Goal: Task Accomplishment & Management: Complete application form

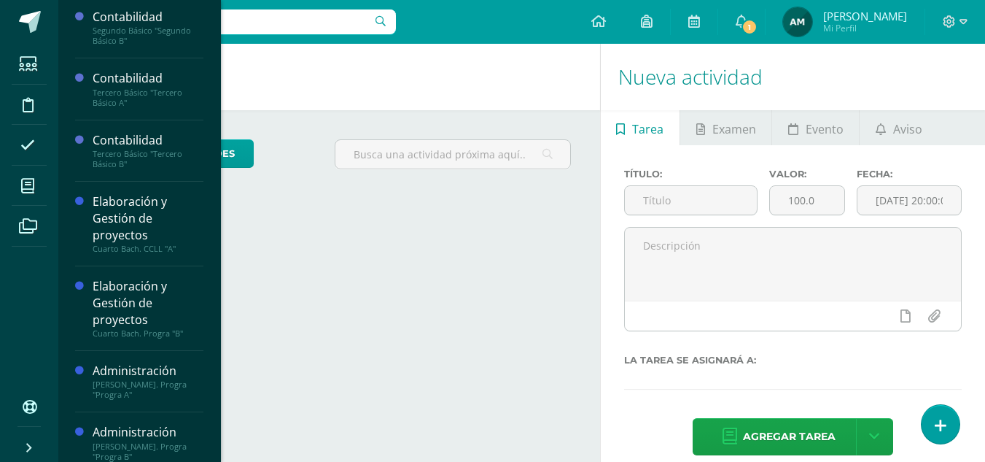
scroll to position [199, 0]
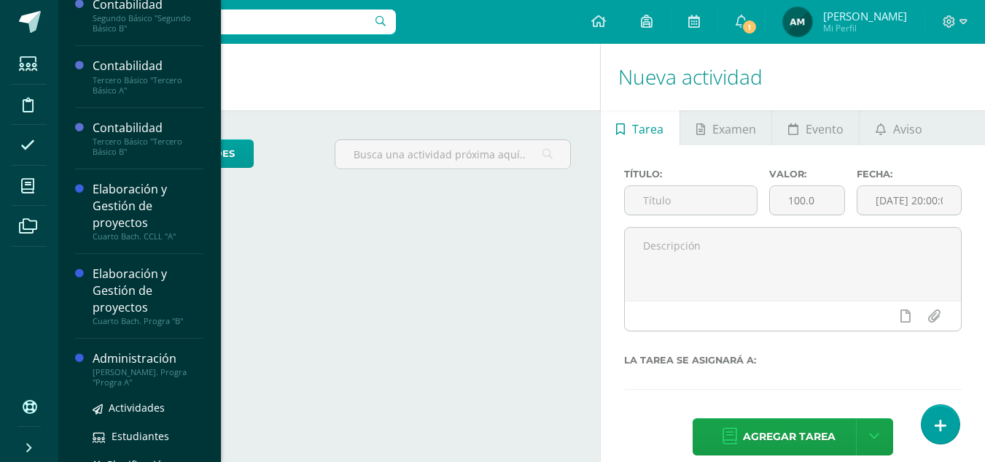
click at [120, 376] on div "[PERSON_NAME]. Progra "Progra A"" at bounding box center [148, 377] width 111 height 20
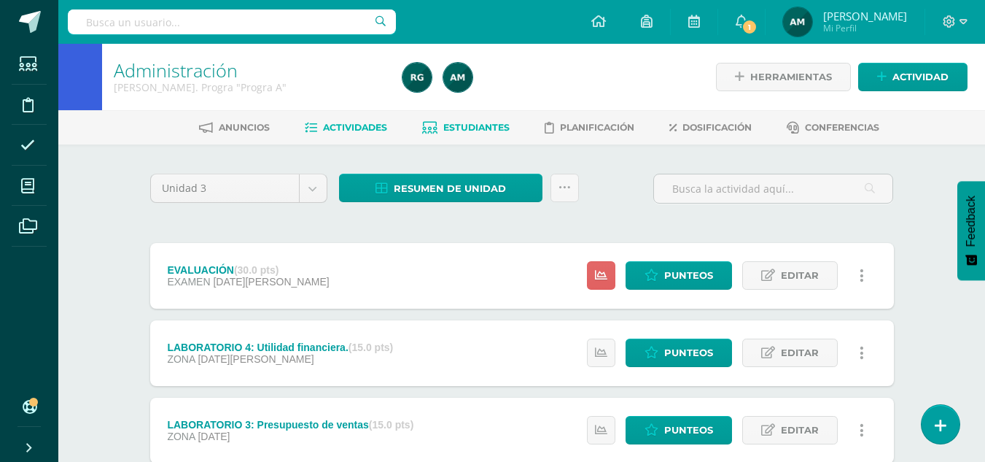
click at [460, 129] on span "Estudiantes" at bounding box center [476, 127] width 66 height 11
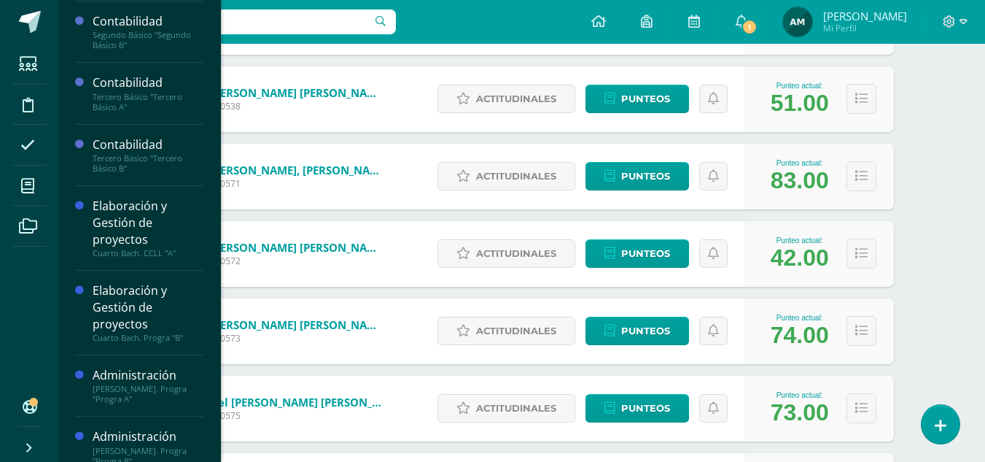
scroll to position [187, 0]
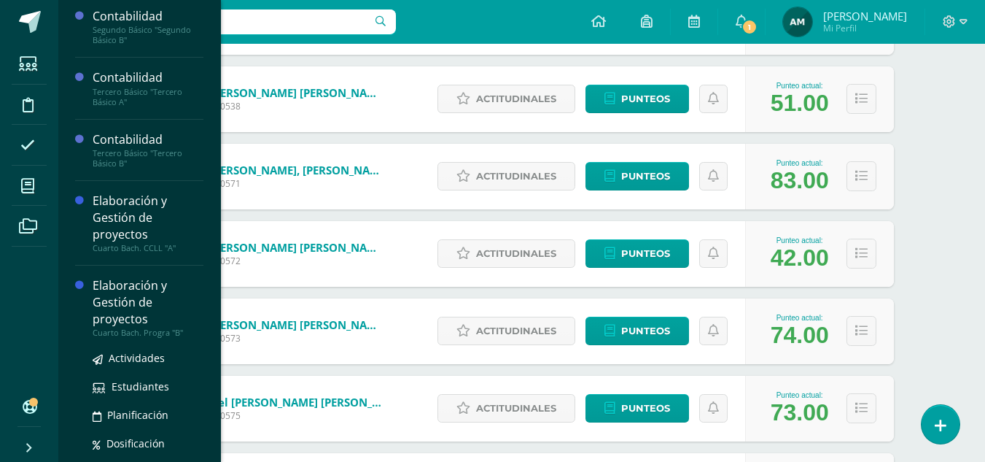
click at [147, 308] on div "Elaboración y Gestión de proyectos" at bounding box center [148, 302] width 111 height 50
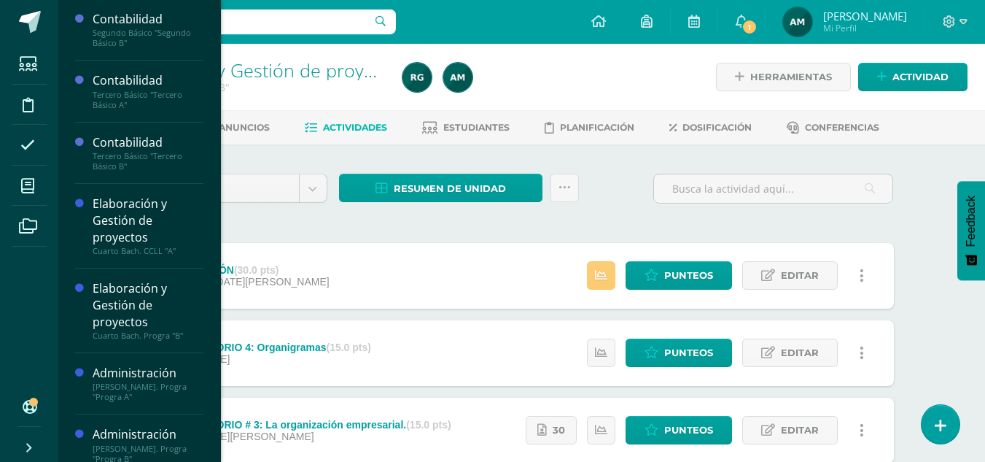
scroll to position [199, 0]
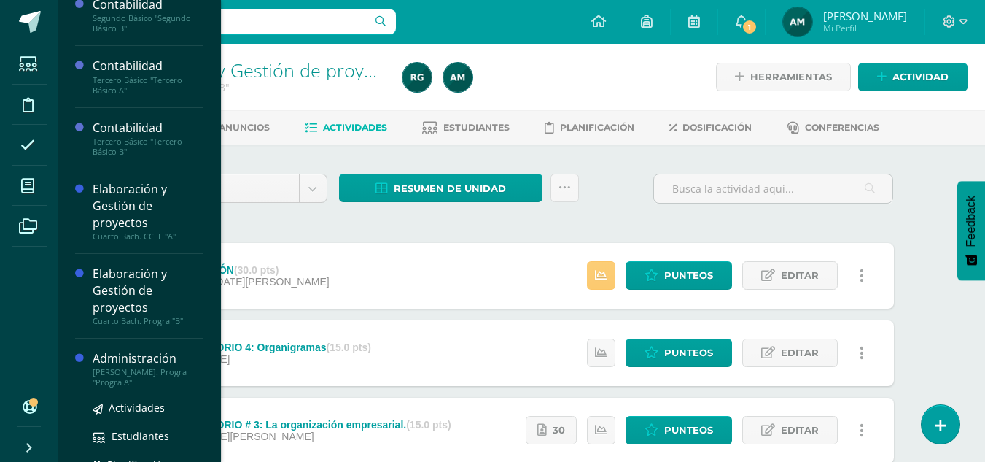
click at [141, 373] on div "[PERSON_NAME]. Progra "Progra A"" at bounding box center [148, 377] width 111 height 20
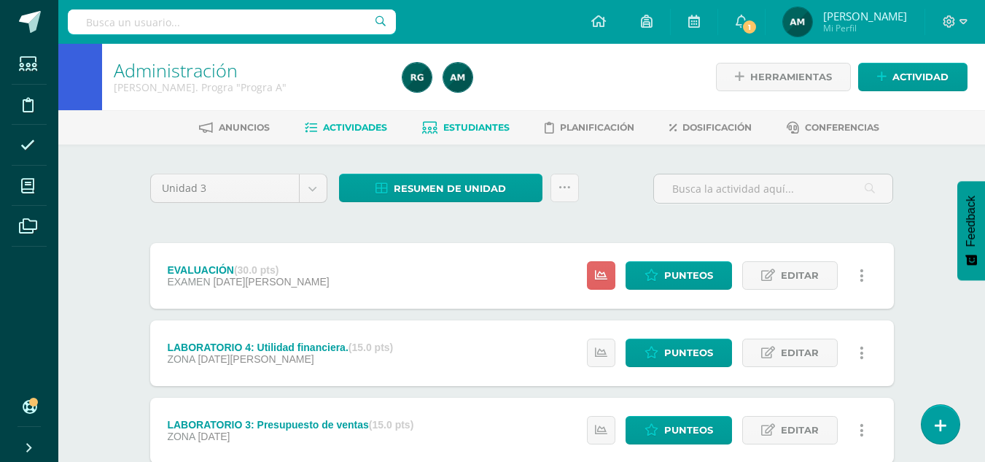
click at [478, 122] on span "Estudiantes" at bounding box center [476, 127] width 66 height 11
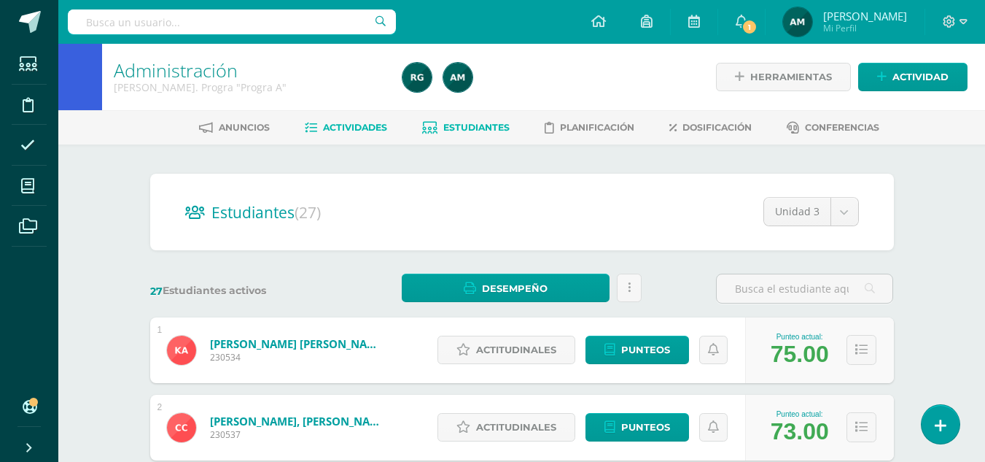
click at [371, 136] on link "Actividades" at bounding box center [346, 127] width 82 height 23
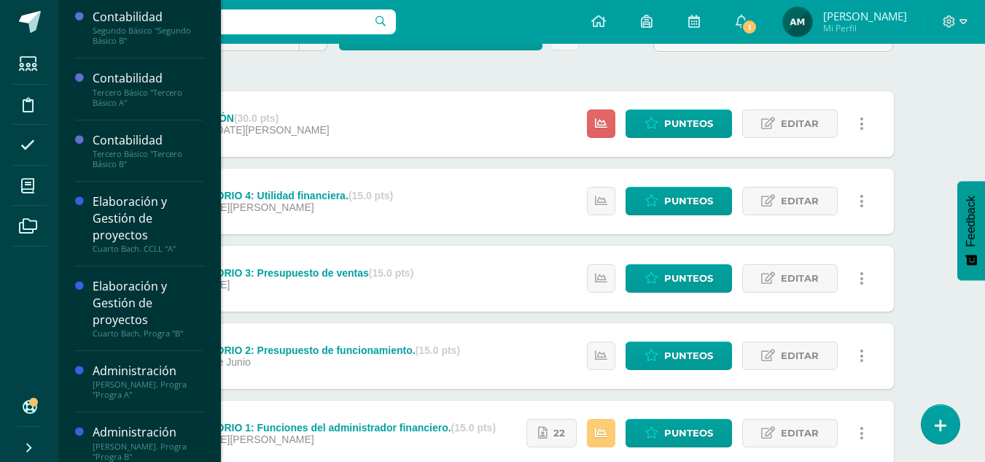
scroll to position [191, 0]
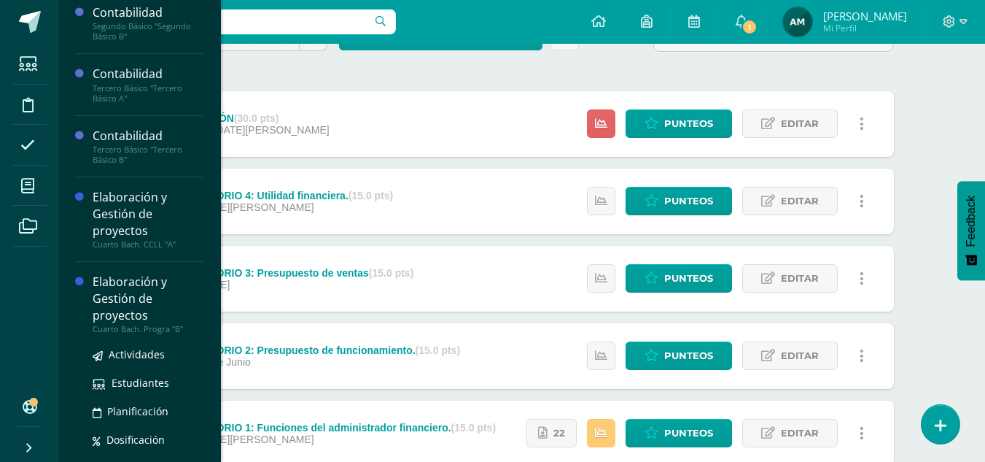
click at [126, 300] on div "Elaboración y Gestión de proyectos" at bounding box center [148, 298] width 111 height 50
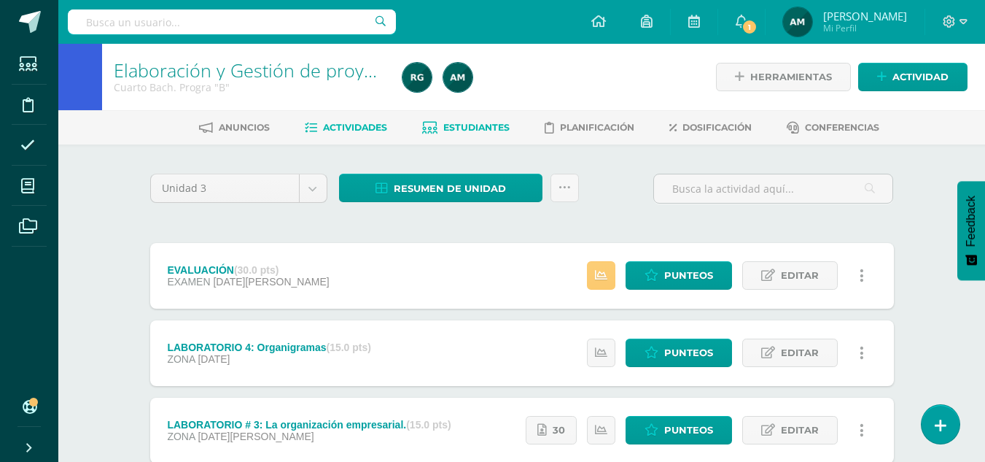
click at [469, 127] on span "Estudiantes" at bounding box center [476, 127] width 66 height 11
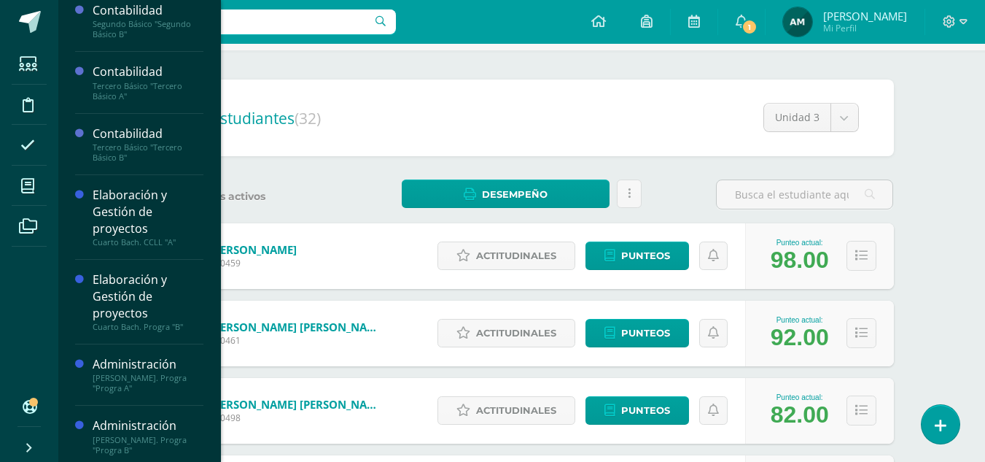
scroll to position [199, 0]
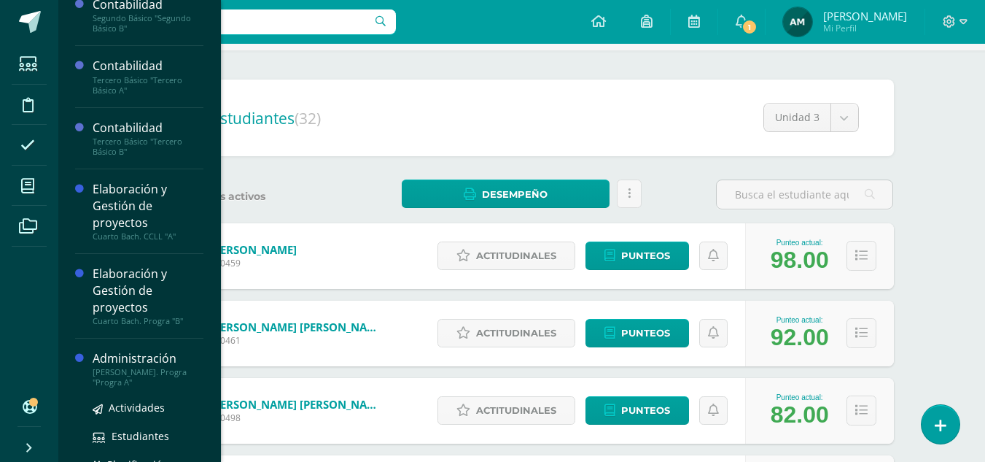
click at [136, 370] on div "[PERSON_NAME]. Progra "Progra A"" at bounding box center [148, 377] width 111 height 20
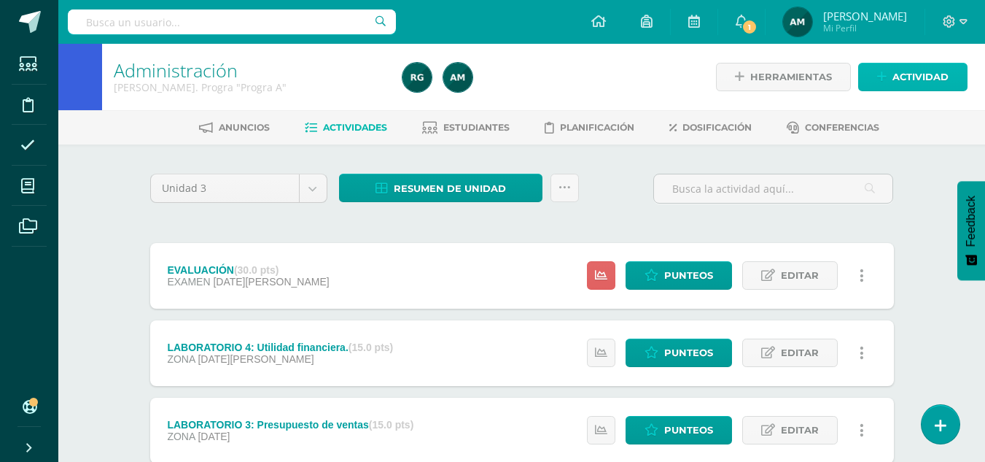
click at [927, 82] on span "Actividad" at bounding box center [920, 76] width 56 height 27
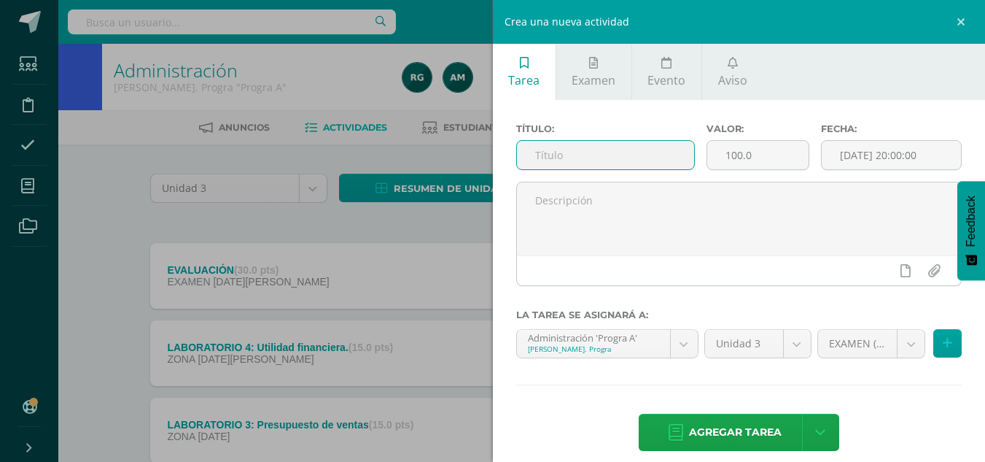
click at [590, 149] on input "text" at bounding box center [605, 155] width 177 height 28
type input "CUADERNO Y ACTITUDINAL"
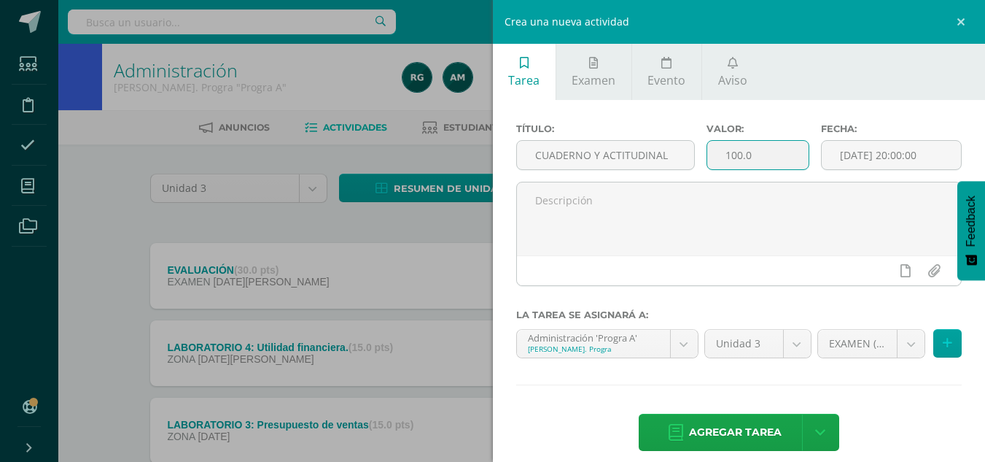
drag, startPoint x: 733, startPoint y: 161, endPoint x: 758, endPoint y: 160, distance: 24.8
click at [733, 161] on input "100.0" at bounding box center [757, 155] width 101 height 28
type input "10.0"
click at [904, 154] on input "[DATE] 20:00:00" at bounding box center [891, 155] width 139 height 28
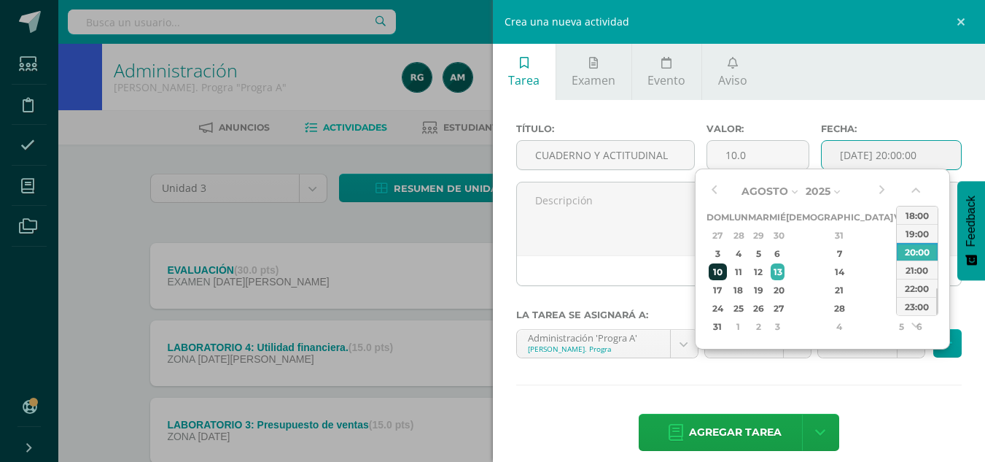
click at [724, 271] on div "10" at bounding box center [718, 271] width 18 height 17
click at [911, 217] on div "18:00" at bounding box center [917, 215] width 41 height 18
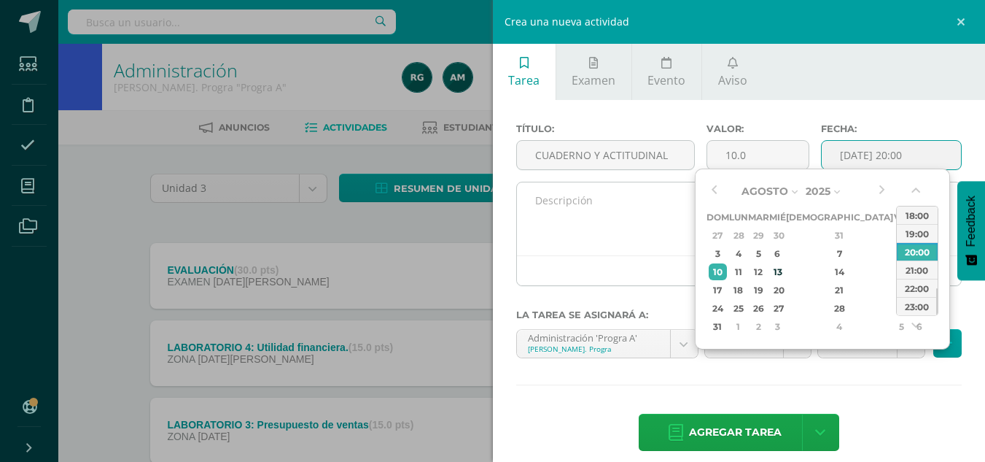
type input "2025-08-10 18:00"
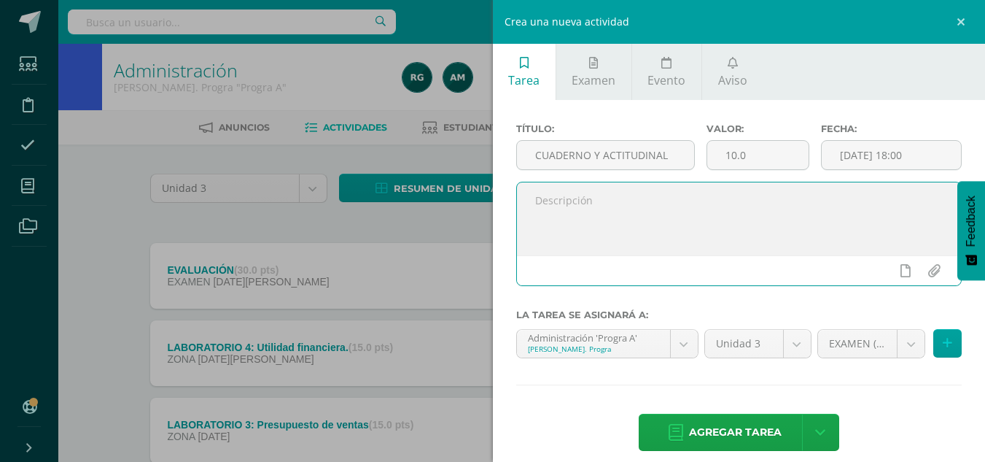
click at [659, 225] on textarea at bounding box center [739, 218] width 445 height 73
click at [835, 223] on textarea "Presentación de cuaderno y actitudinal de la tercera unidad." at bounding box center [739, 218] width 445 height 73
type textarea "Presentación de cuaderno y actitudinal de la tercera unidad."
click at [900, 346] on body "Estudiantes Disciplina Asistencia Mis cursos Archivos Soporte Centro de ayuda Ú…" at bounding box center [492, 357] width 985 height 715
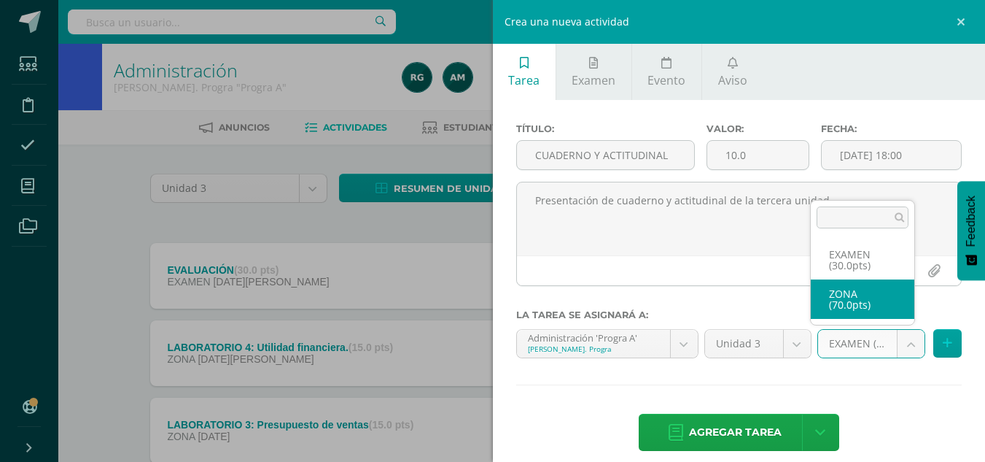
select select "102364"
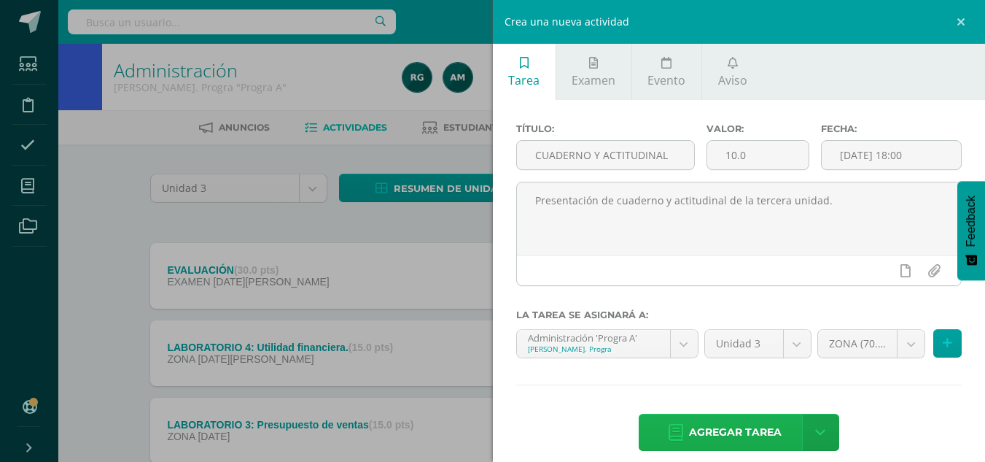
click at [739, 427] on span "Agregar tarea" at bounding box center [735, 432] width 93 height 36
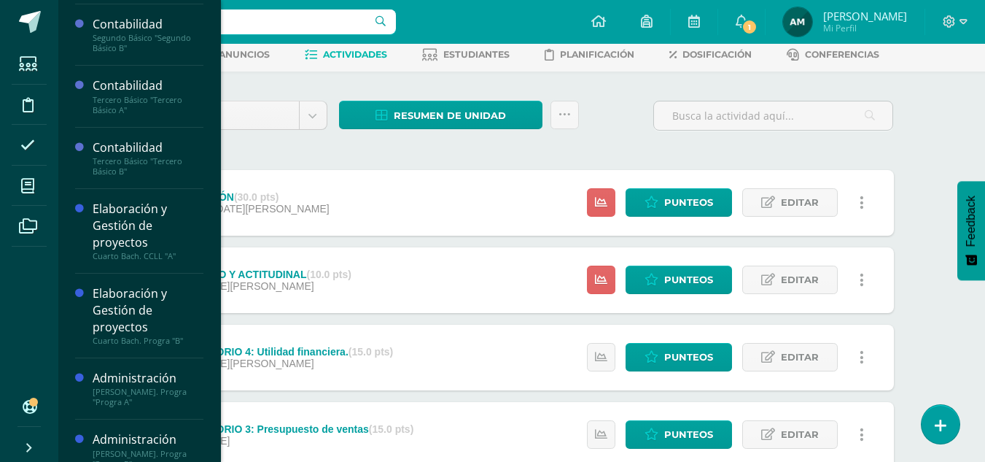
scroll to position [199, 0]
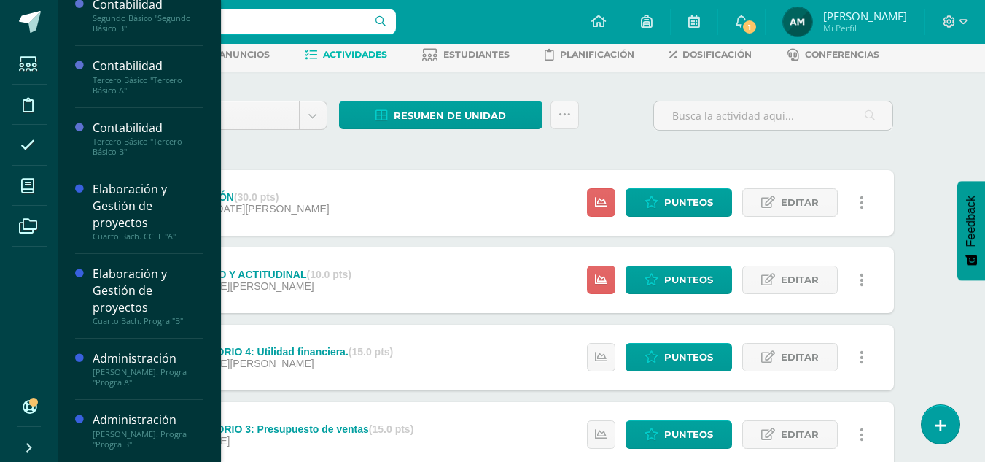
click at [139, 434] on div "[PERSON_NAME]. Progra "Progra B"" at bounding box center [148, 439] width 111 height 20
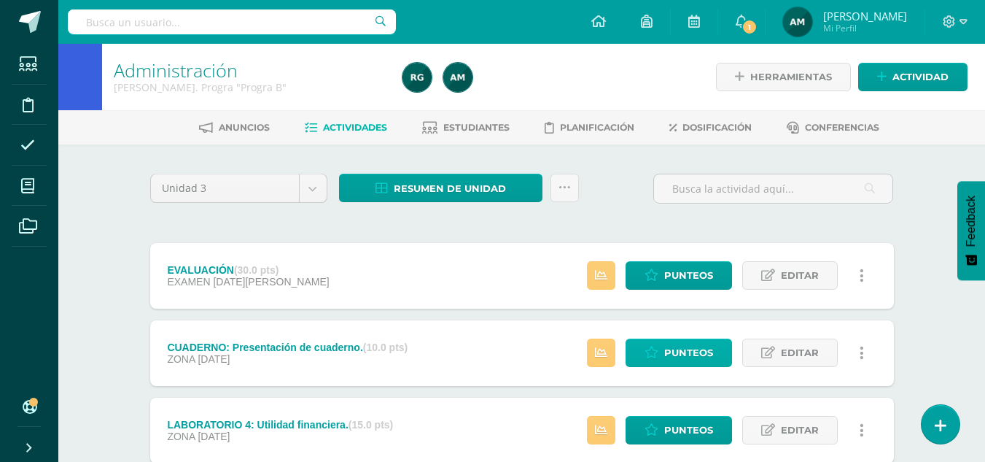
scroll to position [73, 0]
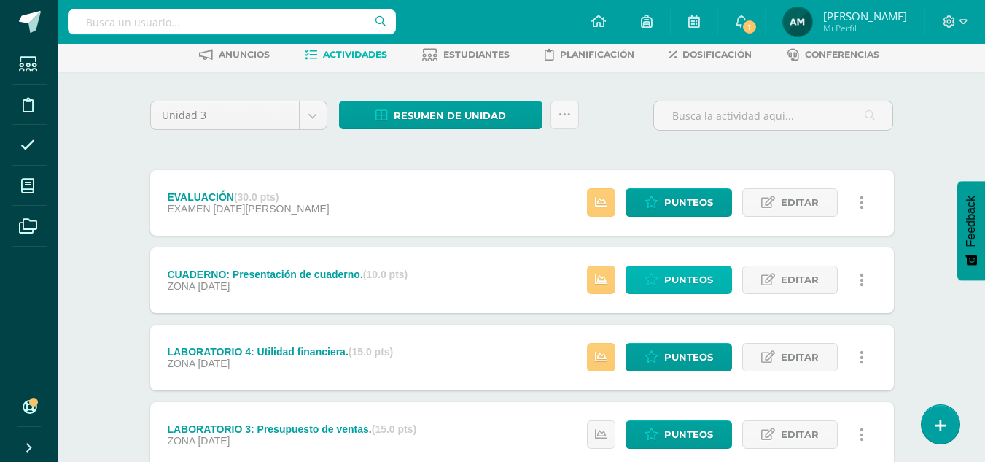
click at [691, 273] on span "Punteos" at bounding box center [688, 279] width 49 height 27
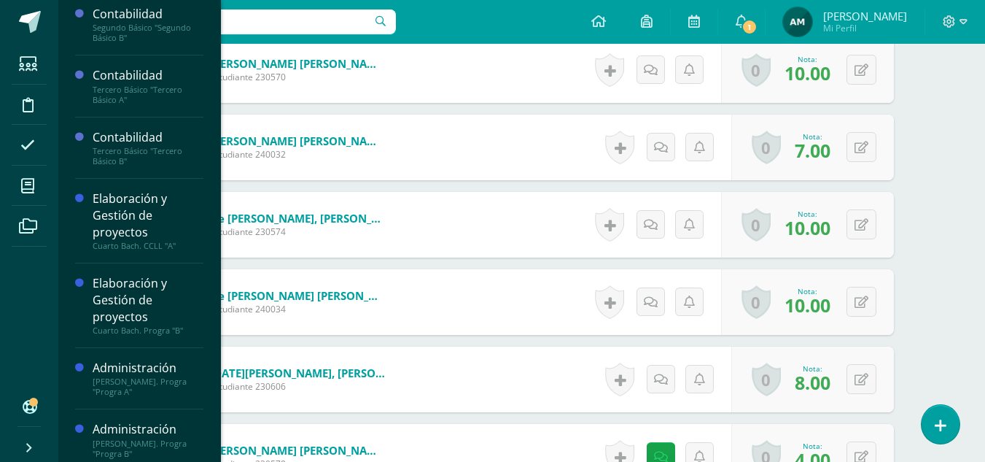
scroll to position [199, 0]
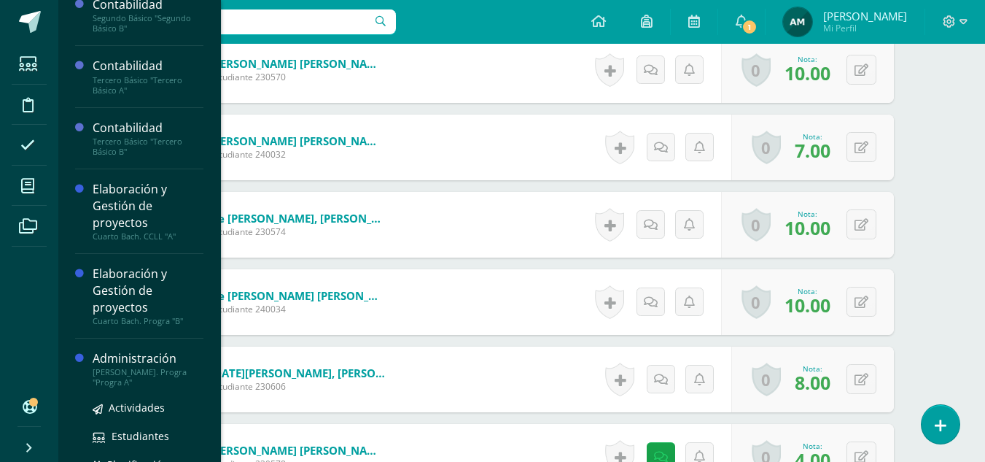
click at [117, 373] on div "[PERSON_NAME]. Progra "Progra A"" at bounding box center [148, 377] width 111 height 20
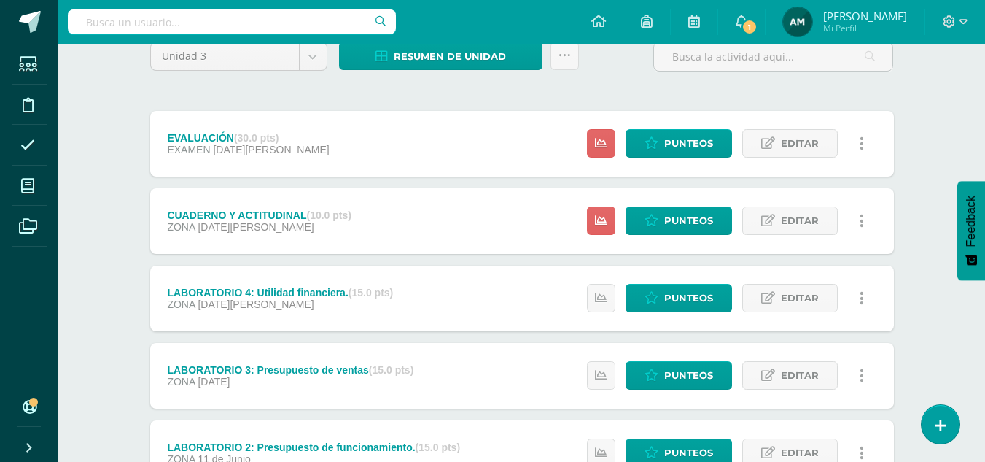
scroll to position [146, 0]
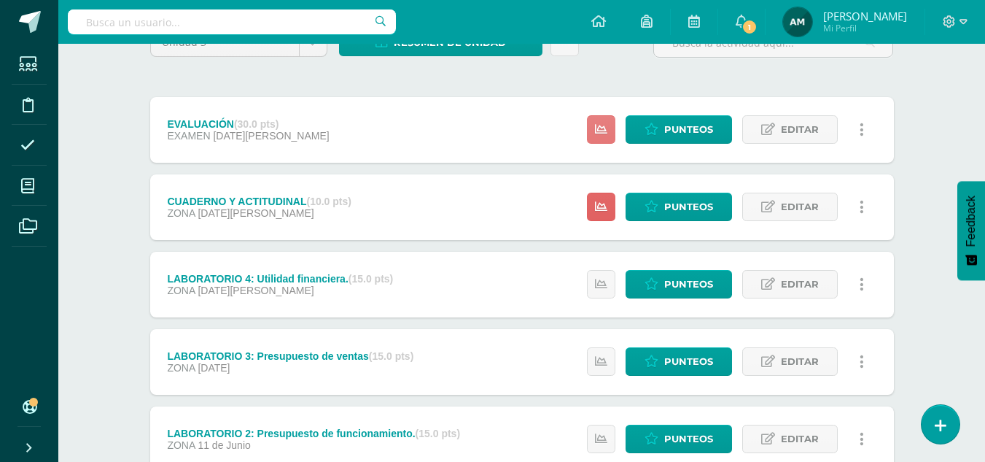
click at [604, 138] on link at bounding box center [601, 129] width 28 height 28
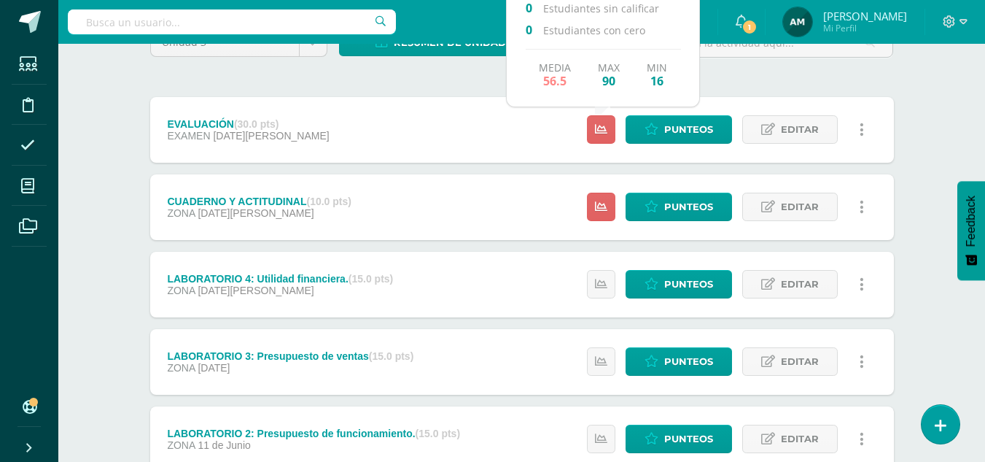
click at [740, 81] on div "Unidad 3 Unidad 1 Unidad 2 Unidad 3 Unidad 4 Resumen de unidad Descargar como H…" at bounding box center [521, 322] width 755 height 589
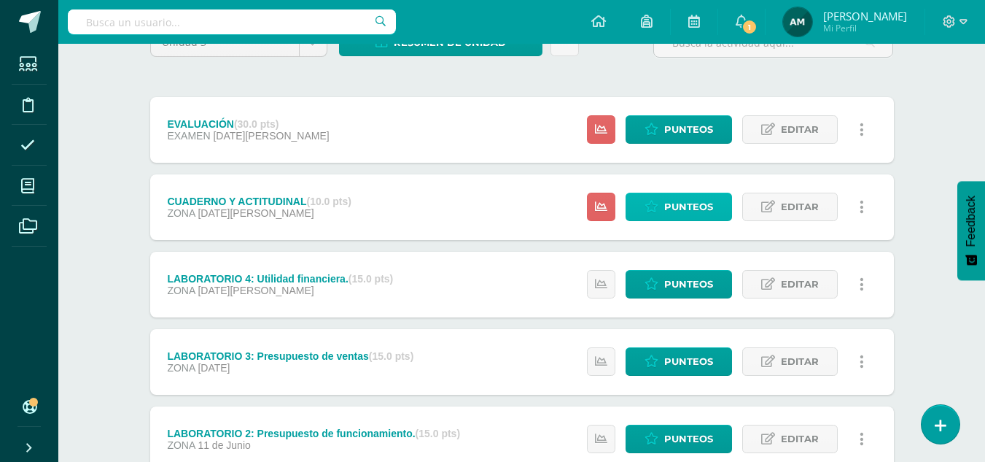
click at [672, 206] on span "Punteos" at bounding box center [688, 206] width 49 height 27
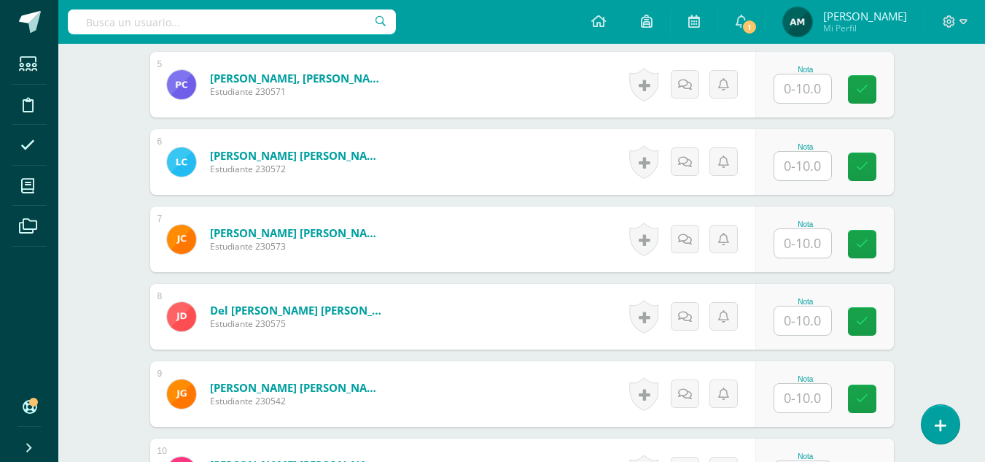
scroll to position [804, 0]
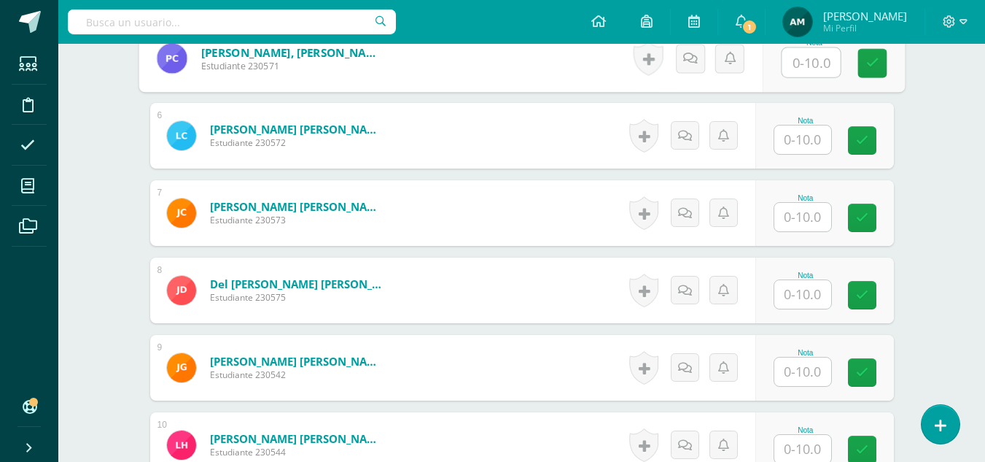
click at [806, 66] on input "text" at bounding box center [811, 62] width 58 height 29
type input "10"
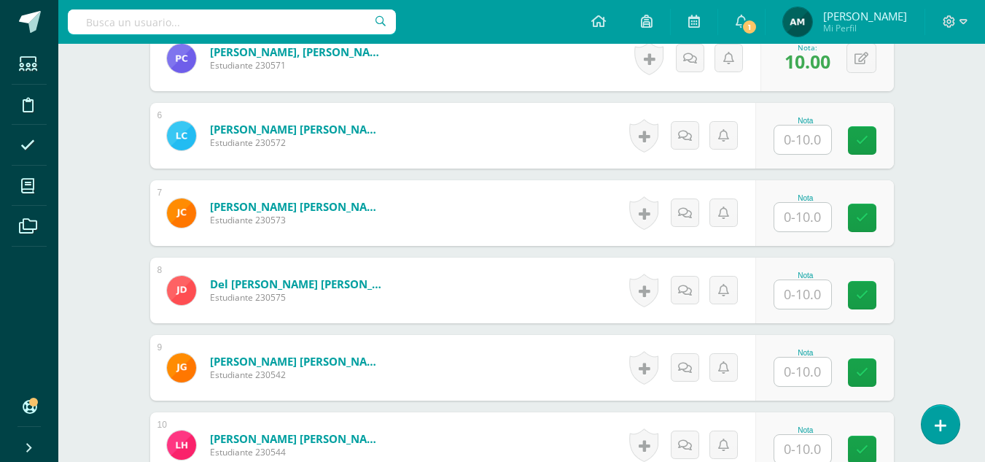
click at [800, 290] on input "text" at bounding box center [802, 294] width 57 height 28
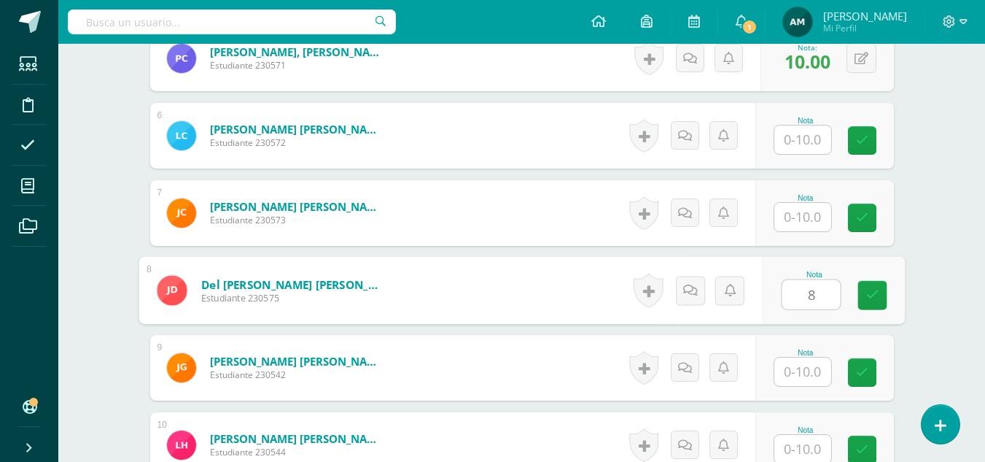
type input "8"
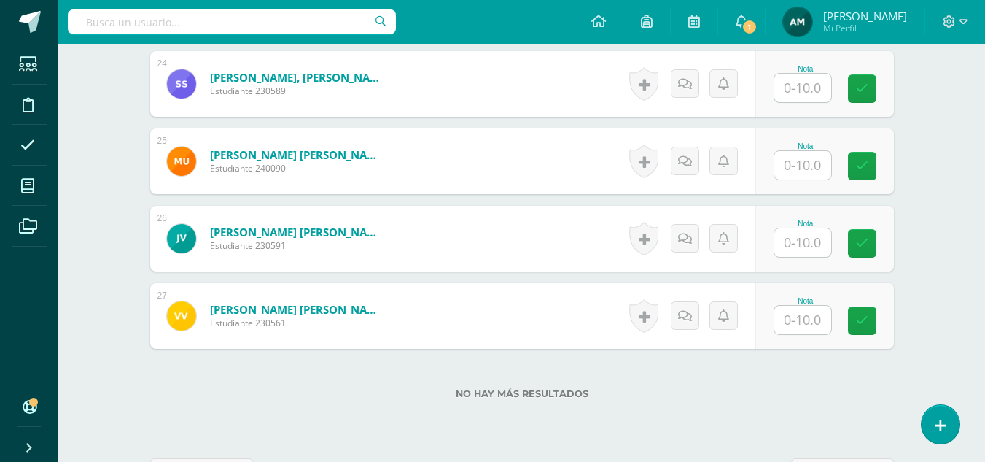
scroll to position [2228, 0]
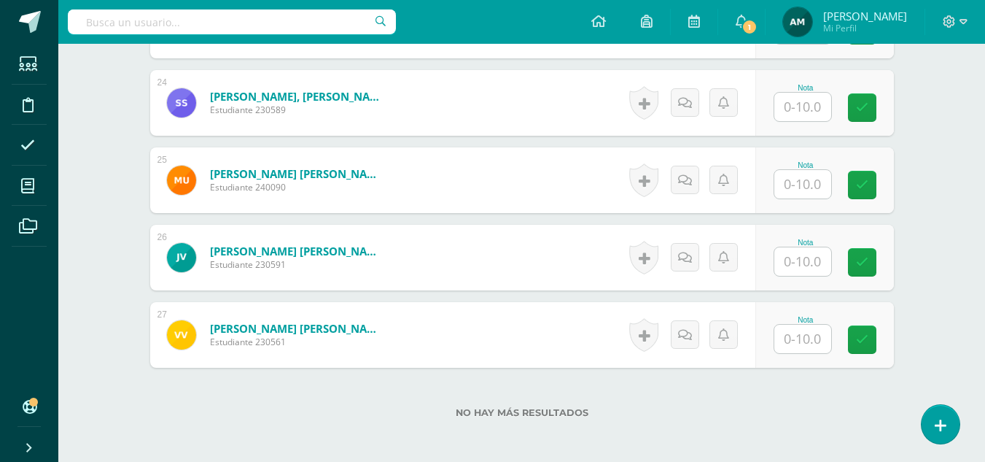
click at [803, 343] on input "text" at bounding box center [802, 338] width 57 height 28
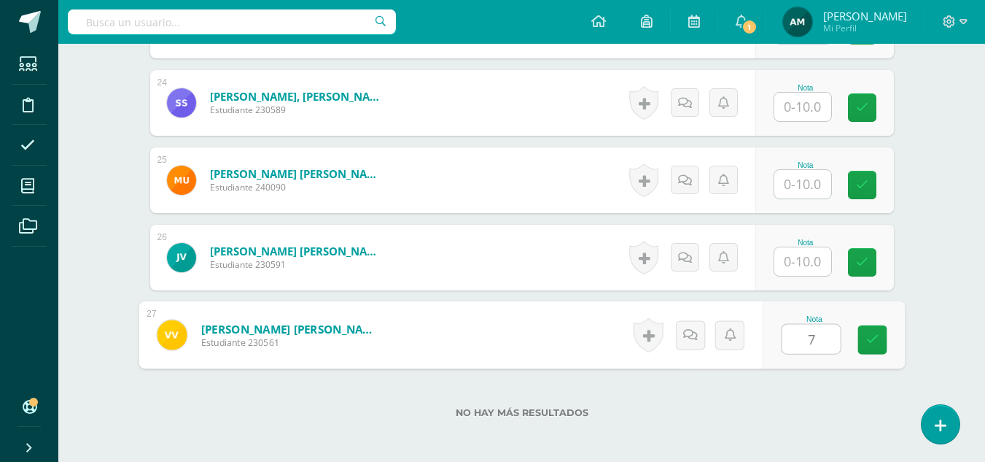
type input "7"
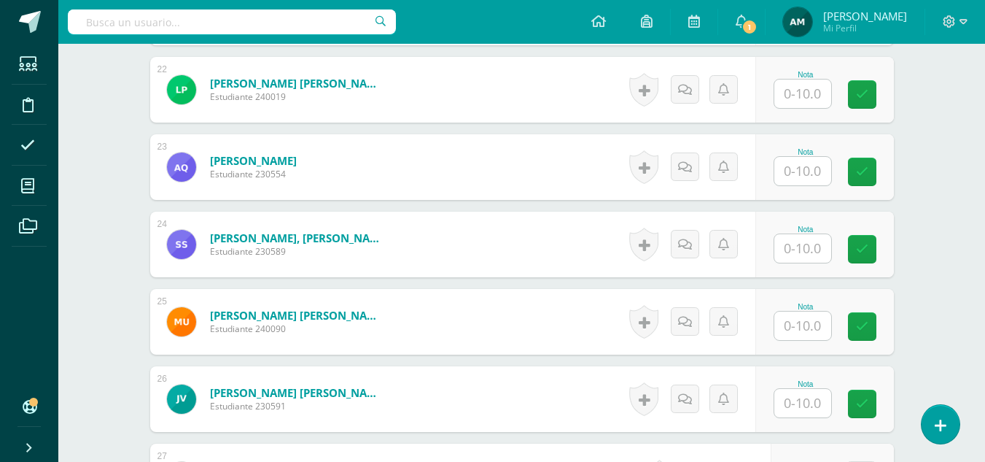
scroll to position [2082, 0]
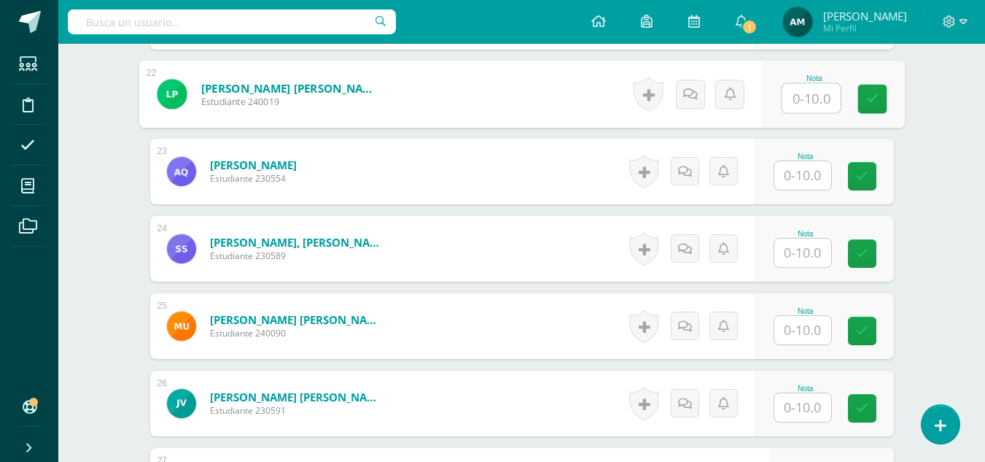
click at [804, 103] on input "text" at bounding box center [811, 98] width 58 height 29
type input "8"
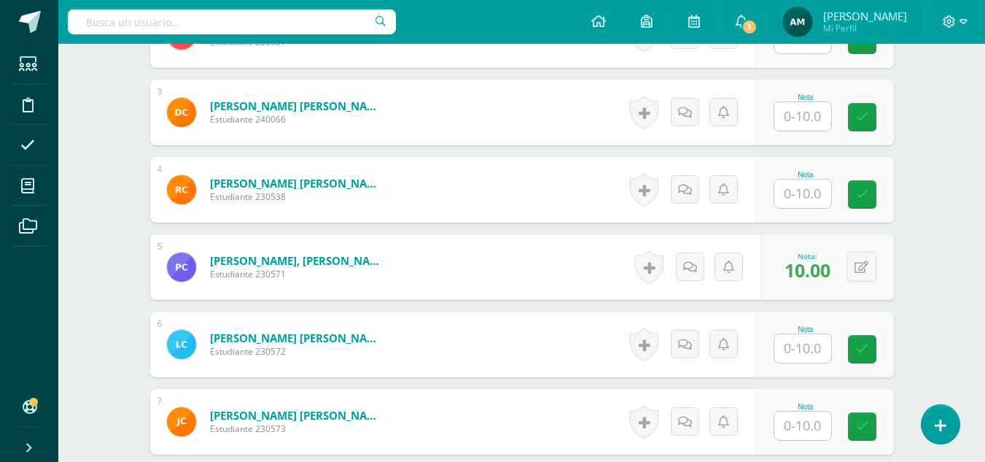
scroll to position [551, 0]
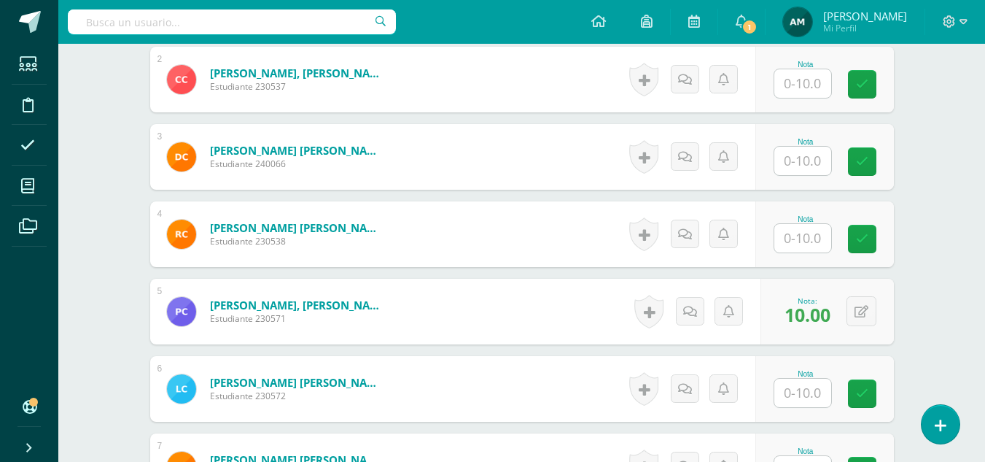
click at [798, 86] on input "text" at bounding box center [802, 83] width 57 height 28
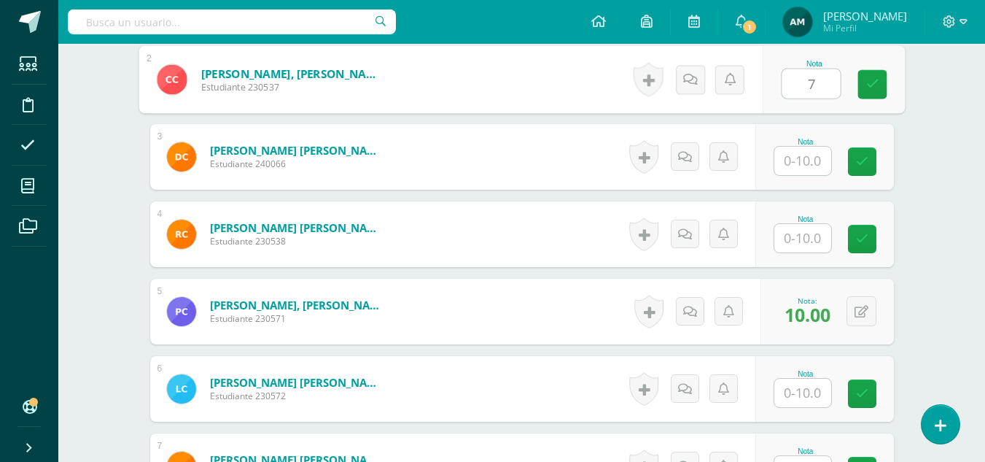
type input "7"
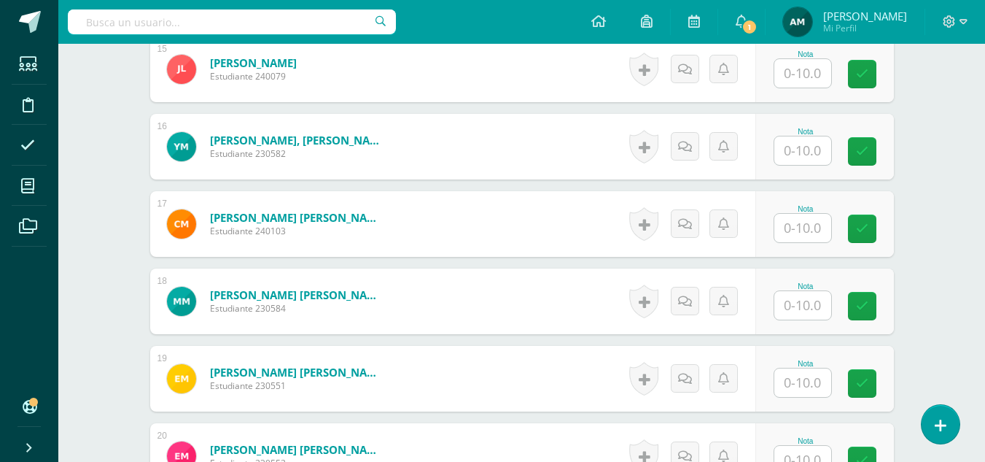
scroll to position [1572, 0]
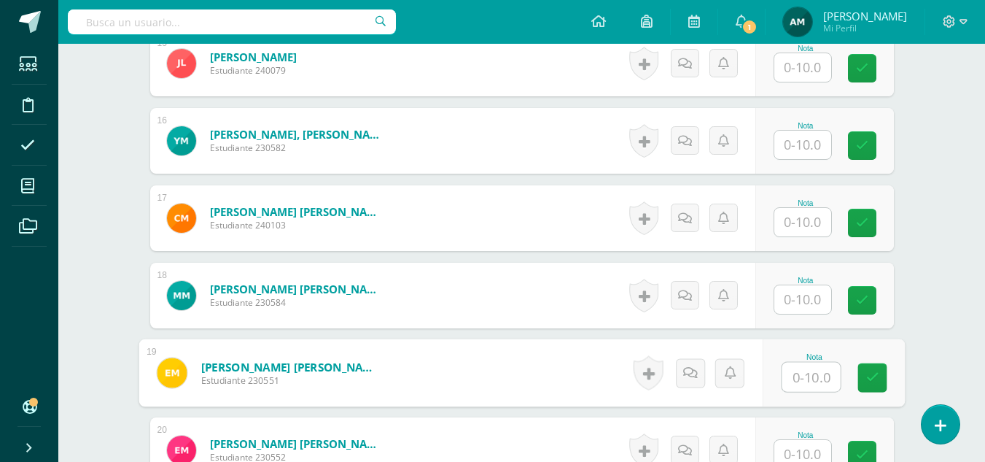
click at [798, 383] on input "text" at bounding box center [811, 376] width 58 height 29
type input "5"
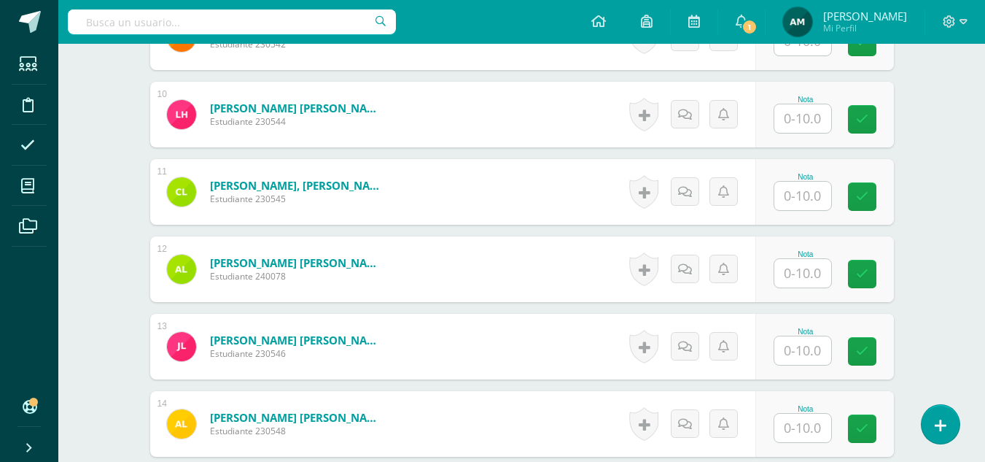
scroll to position [916, 0]
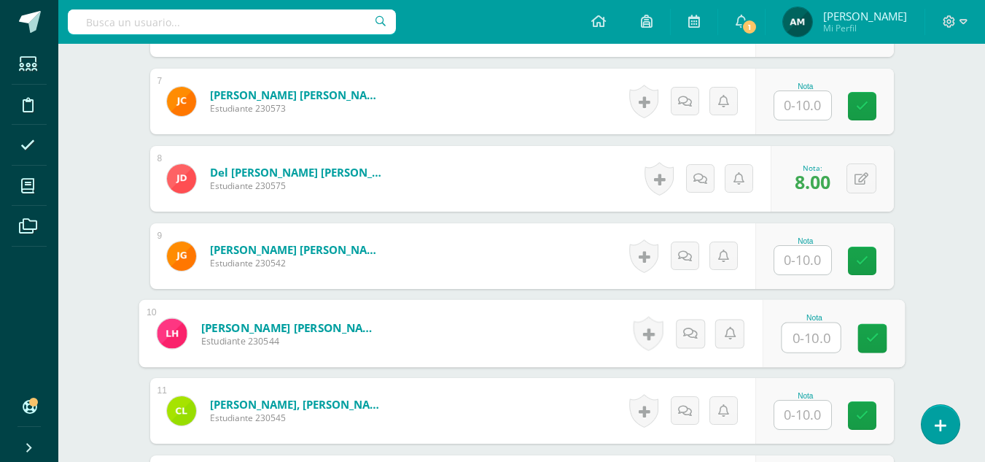
click at [804, 341] on input "text" at bounding box center [811, 337] width 58 height 29
type input "10"
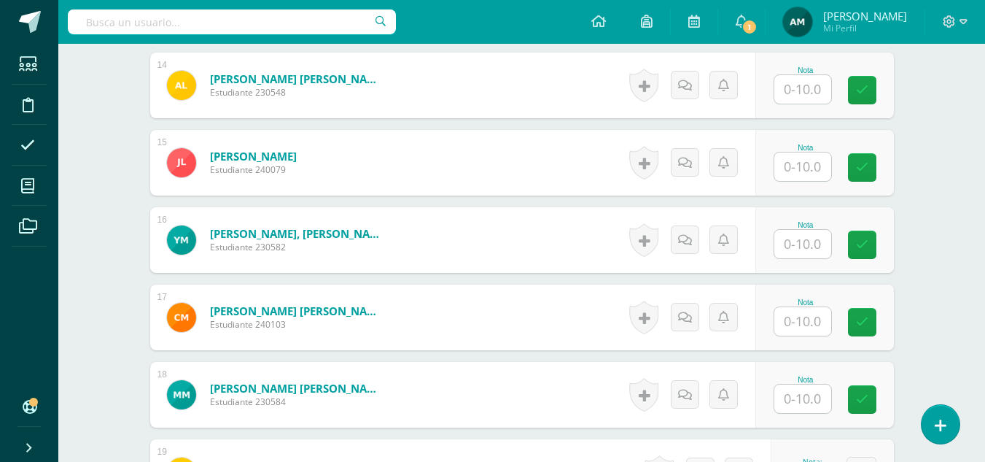
scroll to position [1499, 0]
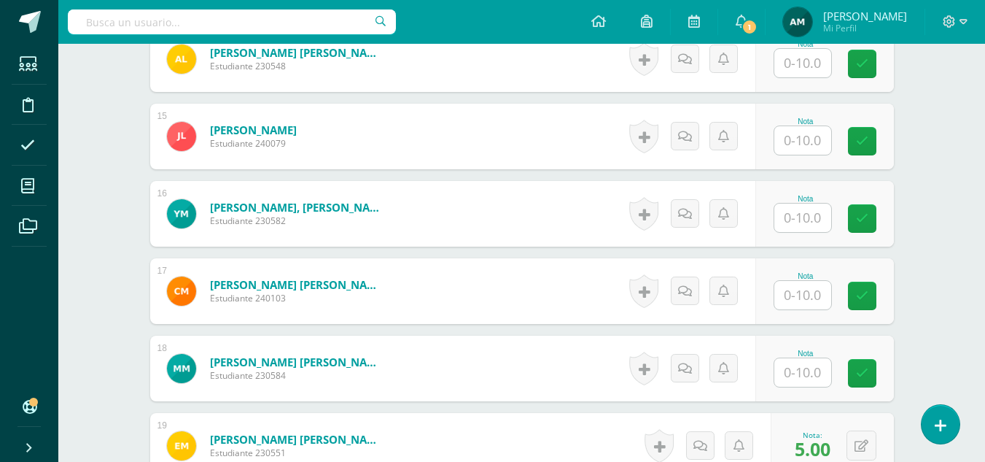
click at [800, 367] on input "text" at bounding box center [802, 372] width 57 height 28
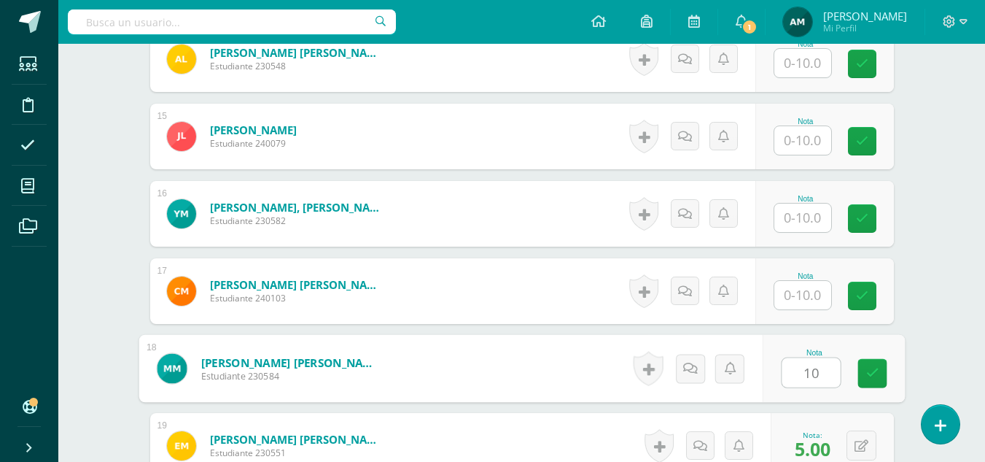
type input "10"
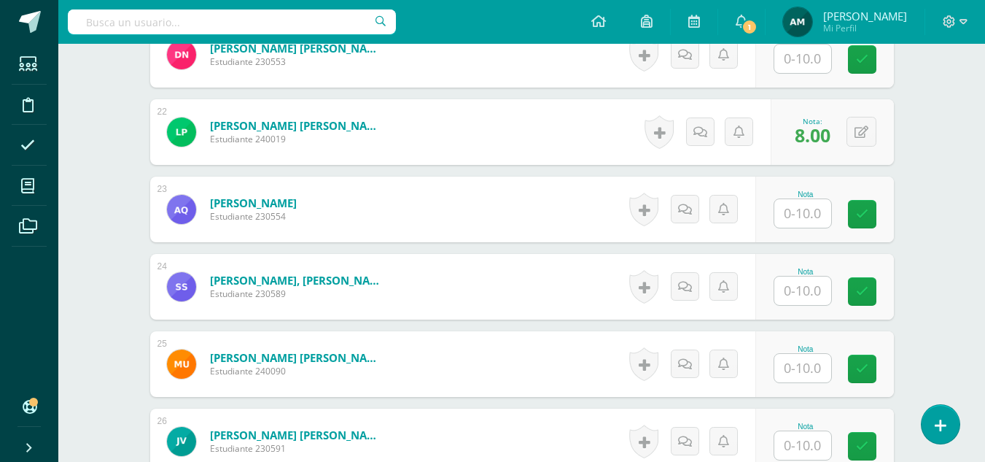
scroll to position [2228, 0]
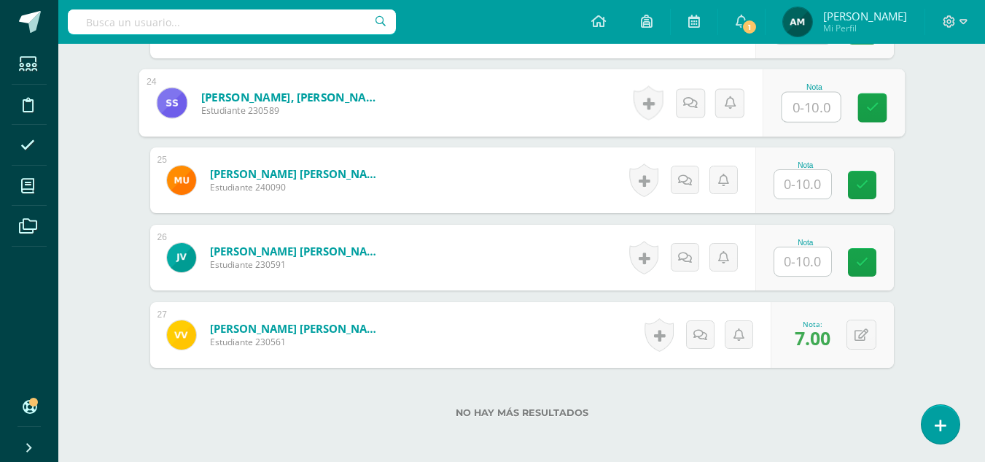
click at [801, 105] on input "text" at bounding box center [811, 107] width 58 height 29
type input "7"
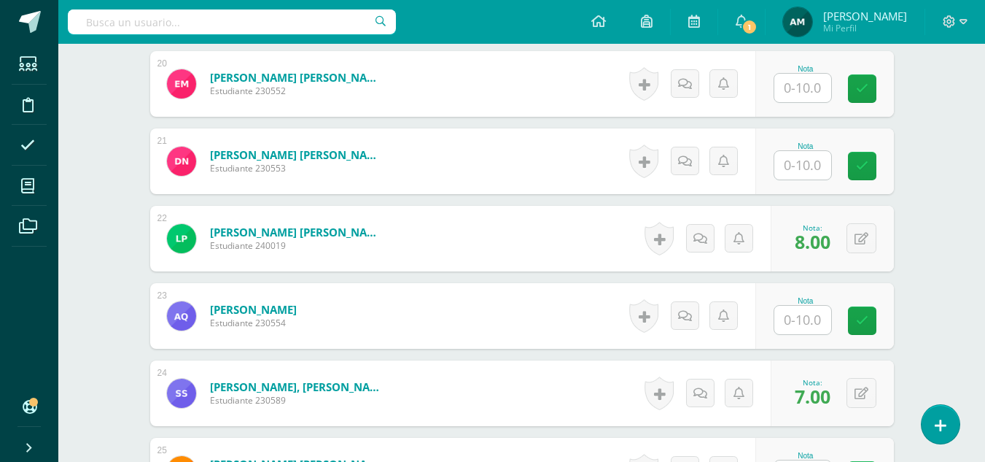
scroll to position [1937, 0]
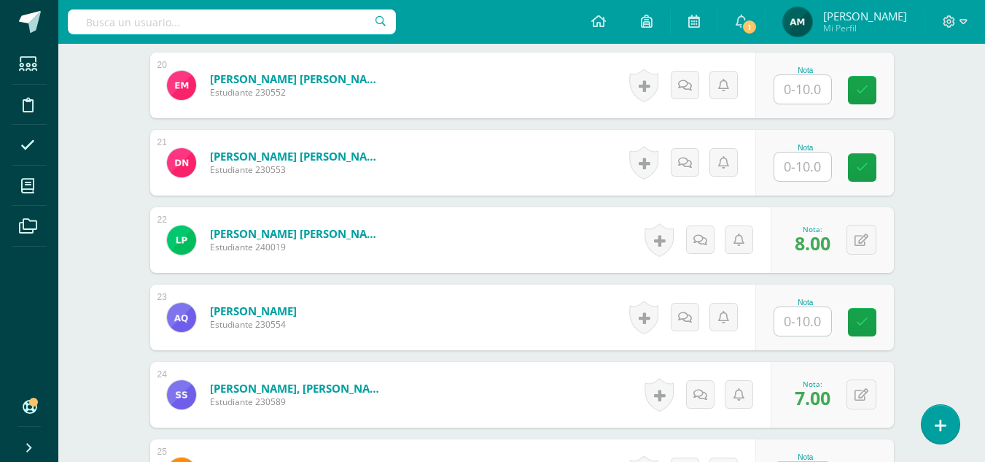
click at [807, 80] on input "text" at bounding box center [802, 89] width 57 height 28
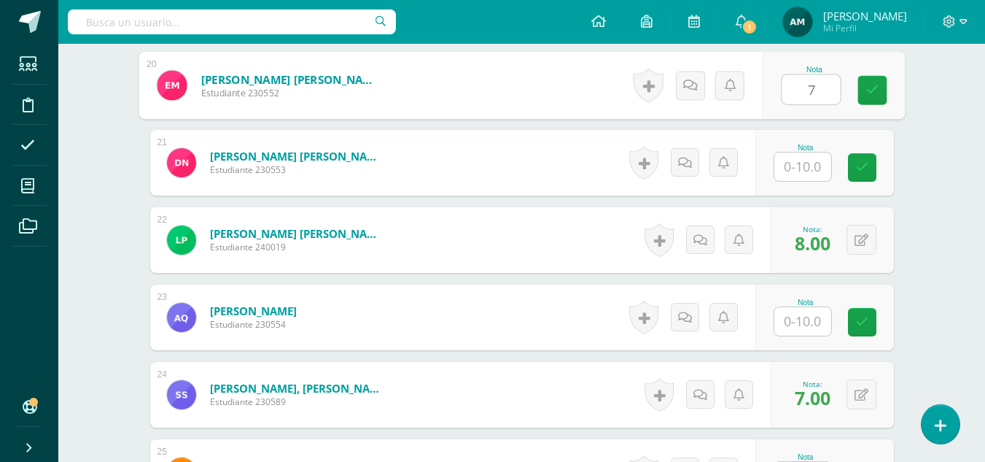
type input "7"
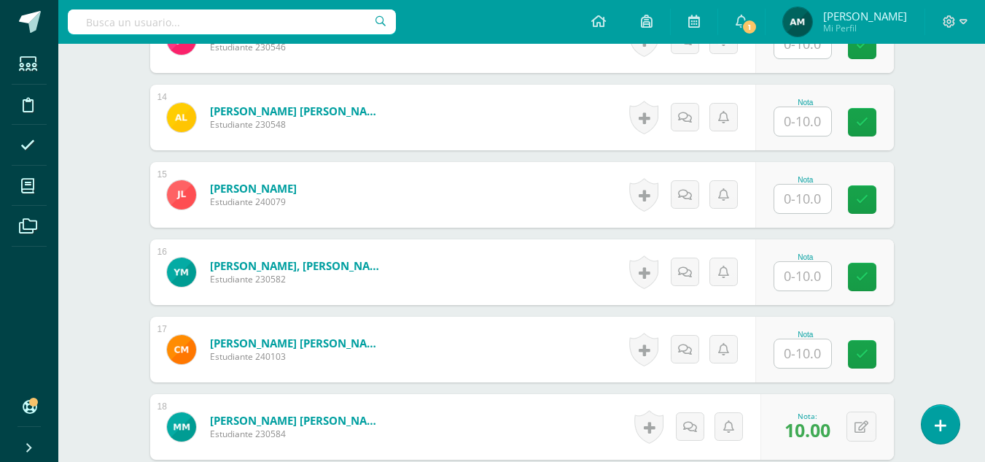
scroll to position [1426, 0]
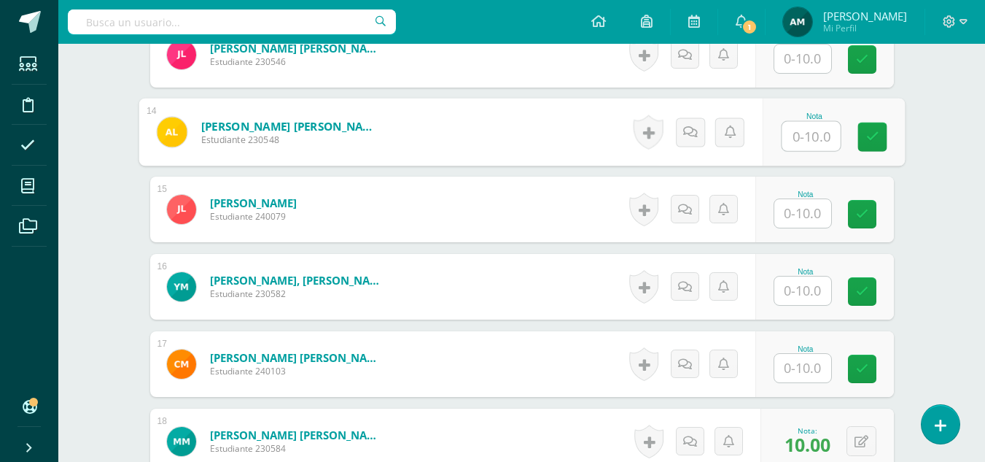
click at [798, 135] on input "text" at bounding box center [811, 136] width 58 height 29
type input "8"
click at [910, 255] on div "¿Estás seguro que quieres eliminar esta actividad? Esto borrará la actividad y …" at bounding box center [522, 27] width 802 height 2618
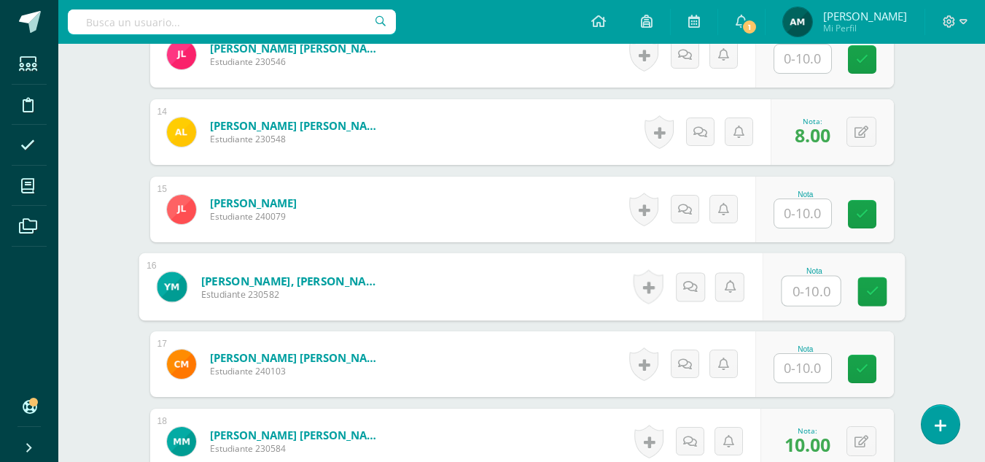
click at [814, 286] on input "text" at bounding box center [811, 290] width 58 height 29
type input "8"
click at [906, 190] on div "¿Estás seguro que quieres eliminar esta actividad? Esto borrará la actividad y …" at bounding box center [522, 27] width 802 height 2618
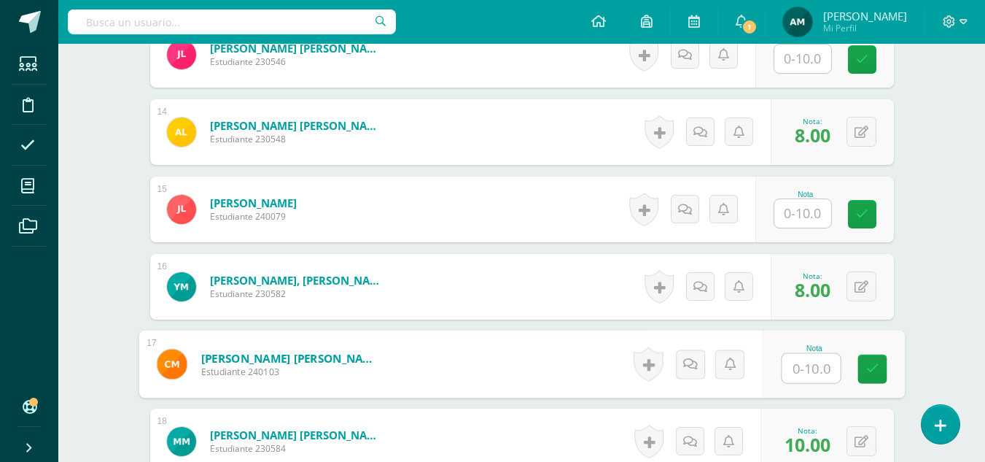
click at [805, 361] on input "text" at bounding box center [811, 368] width 58 height 29
type input "8"
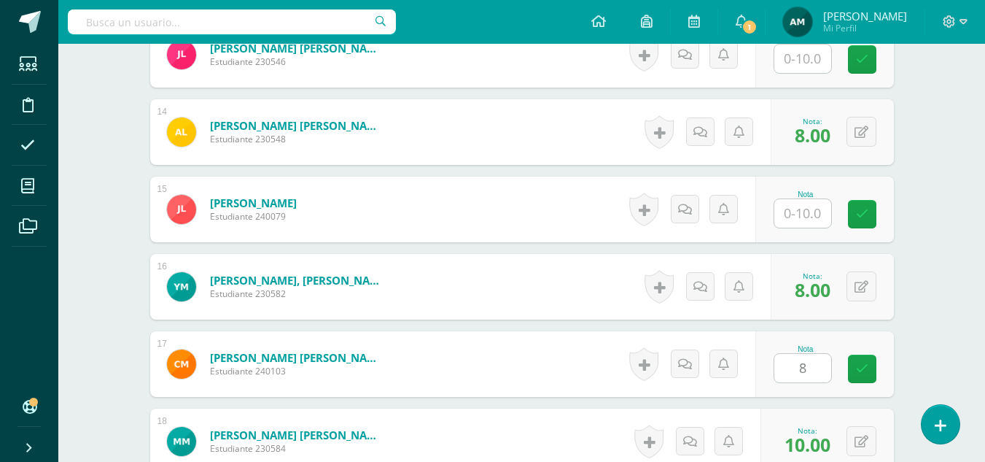
click at [919, 182] on div "¿Estás seguro que quieres eliminar esta actividad? Esto borrará la actividad y …" at bounding box center [522, 27] width 802 height 2618
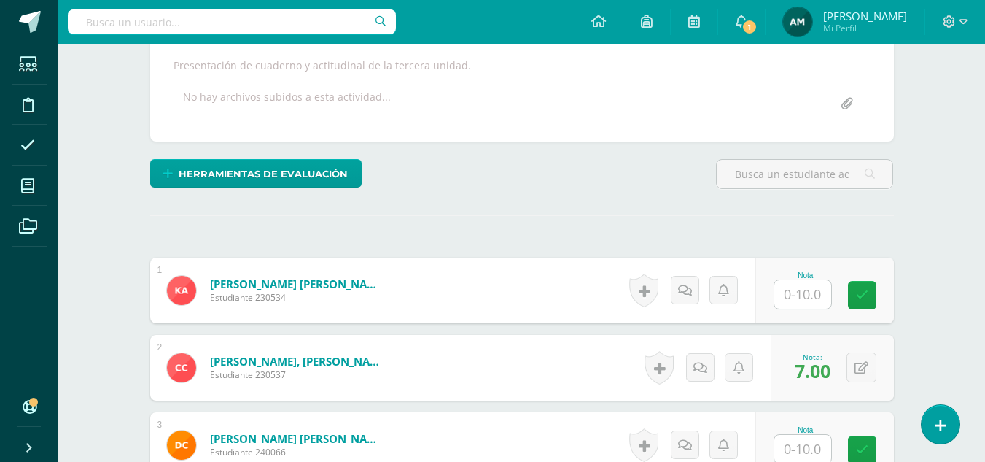
scroll to position [260, 0]
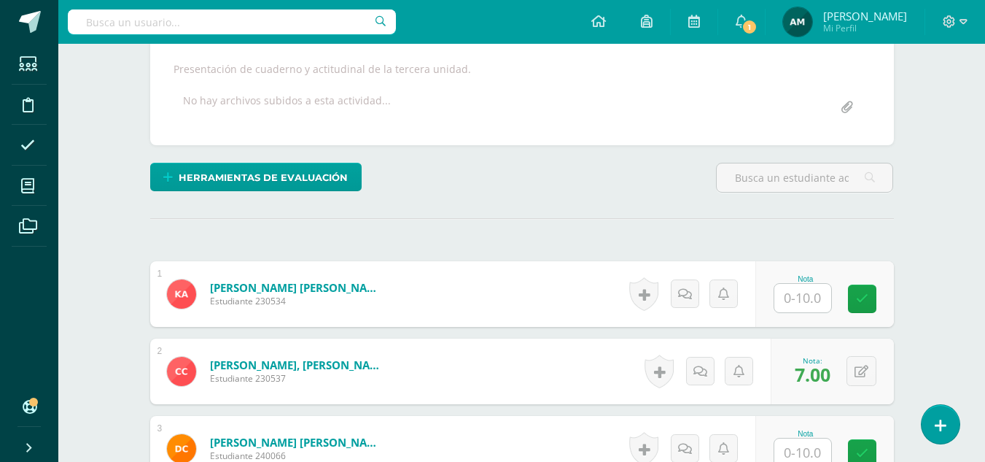
click at [806, 299] on input "text" at bounding box center [802, 298] width 57 height 28
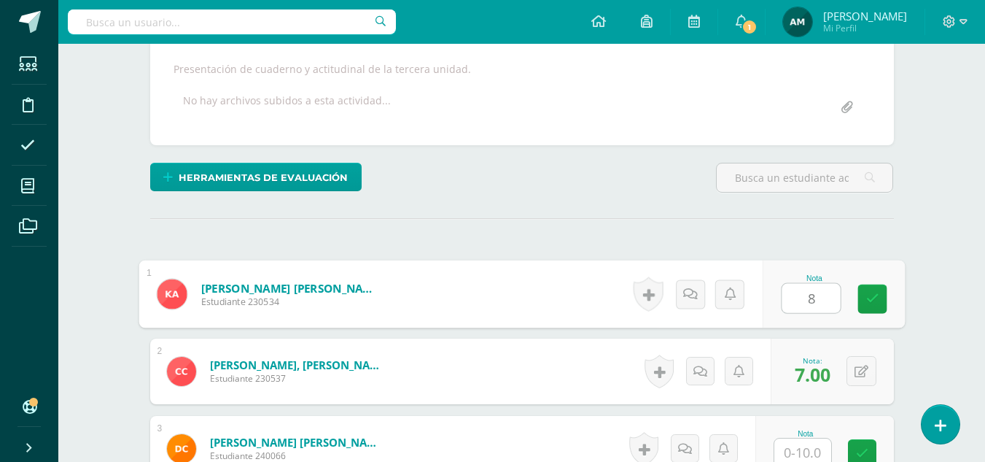
type input "8"
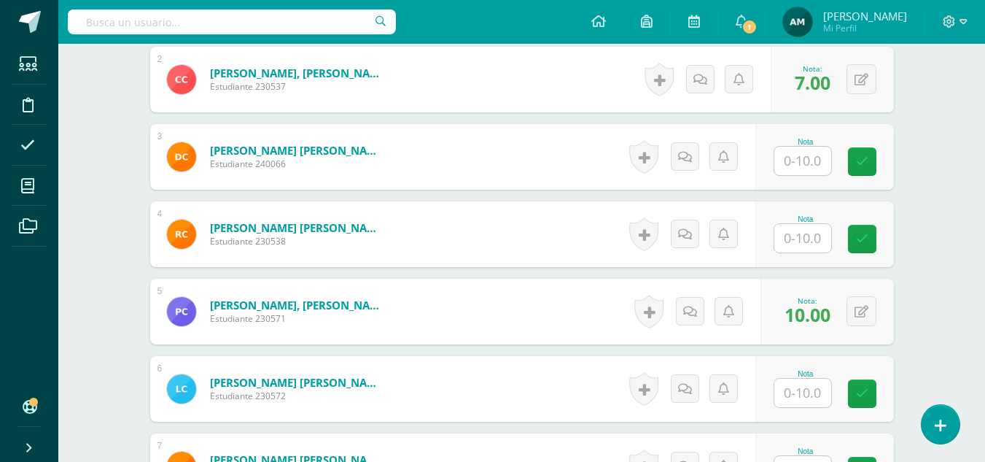
scroll to position [697, 0]
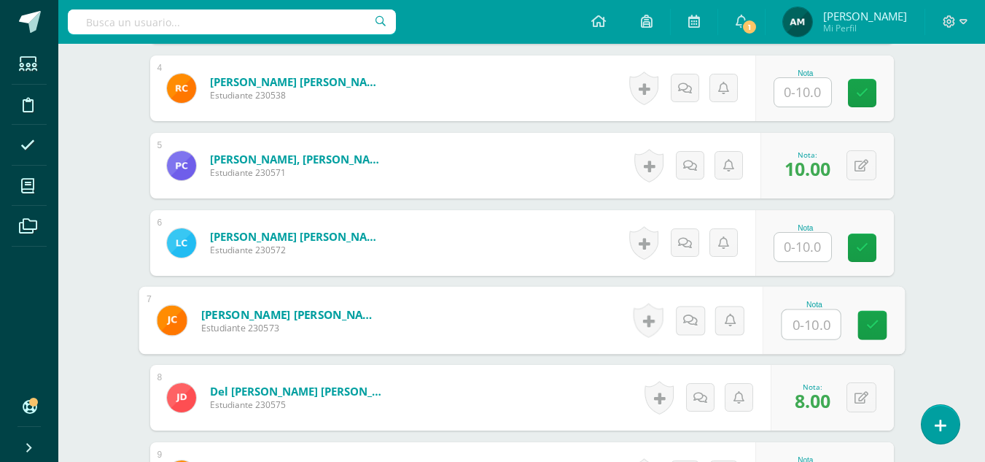
click at [797, 329] on input "text" at bounding box center [811, 324] width 58 height 29
type input "10"
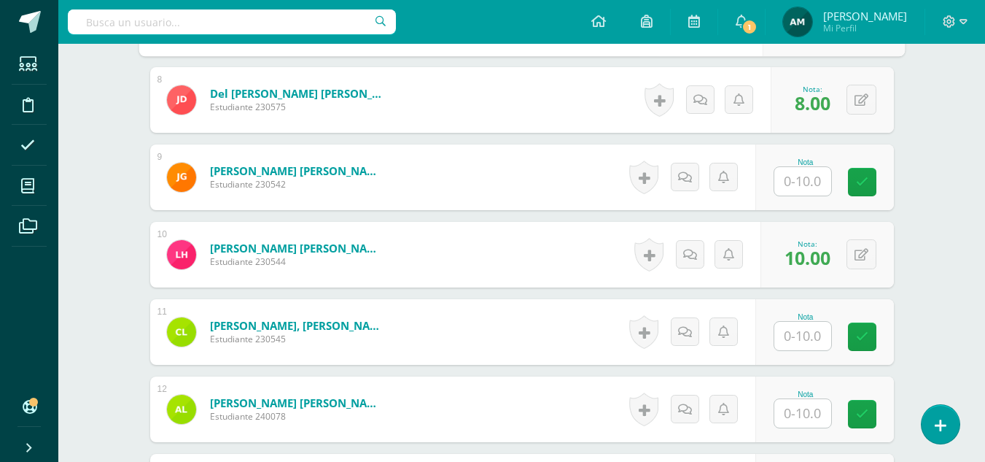
scroll to position [1207, 0]
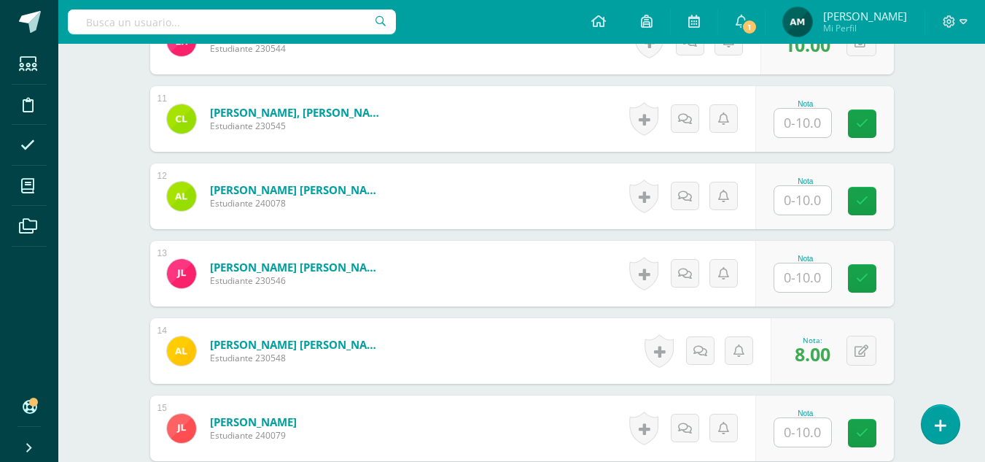
click at [799, 120] on input "text" at bounding box center [802, 123] width 57 height 28
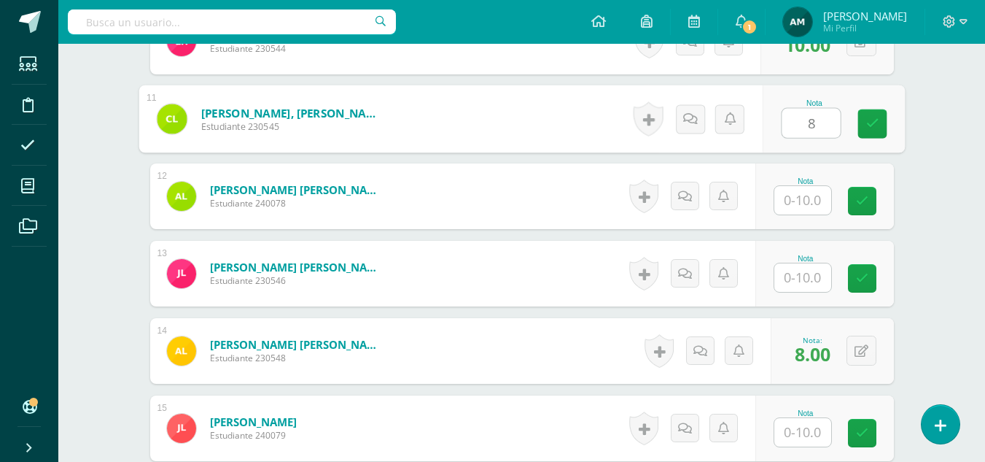
type input "8"
click at [962, 176] on div "Administración Quinto Bach. Progra "Progra A" Herramientas Detalle de asistenci…" at bounding box center [521, 195] width 927 height 2719
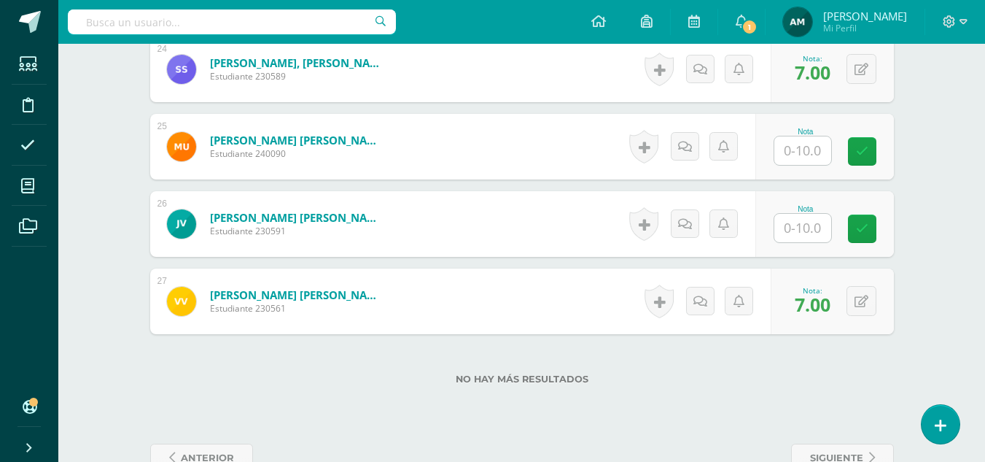
scroll to position [2301, 0]
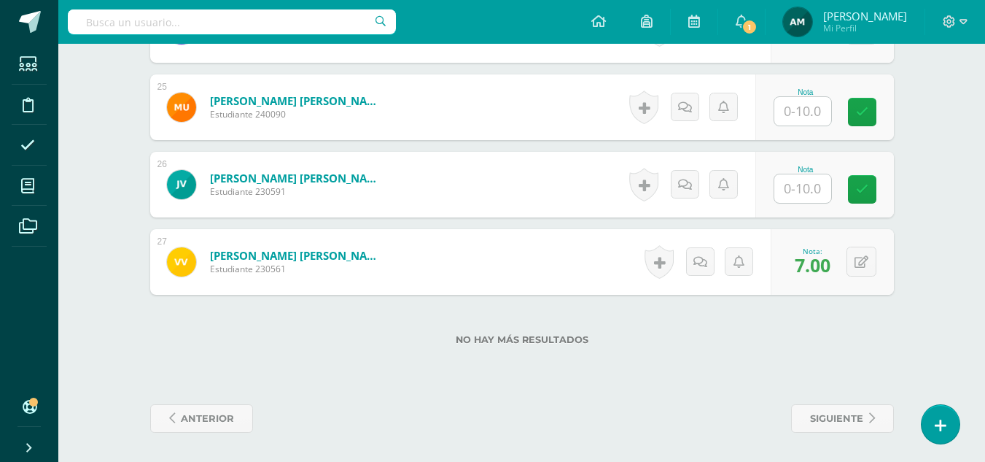
click at [804, 182] on input "text" at bounding box center [802, 188] width 57 height 28
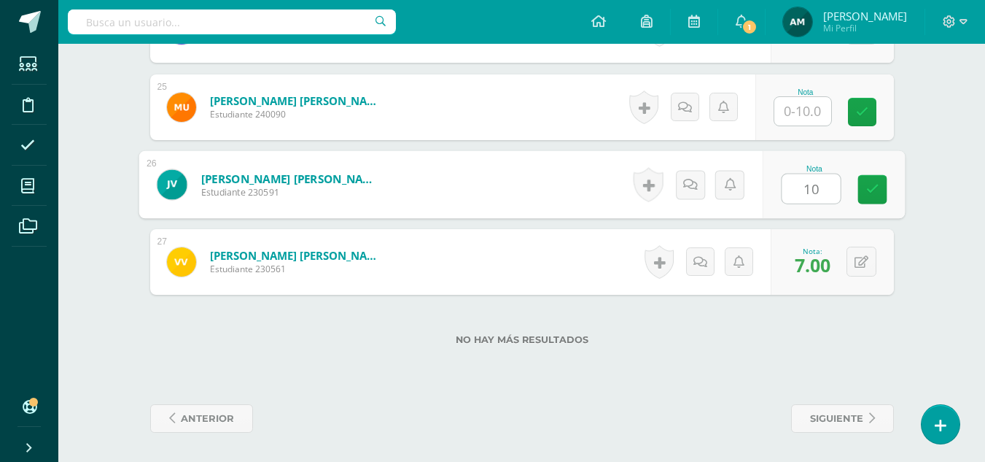
type input "10"
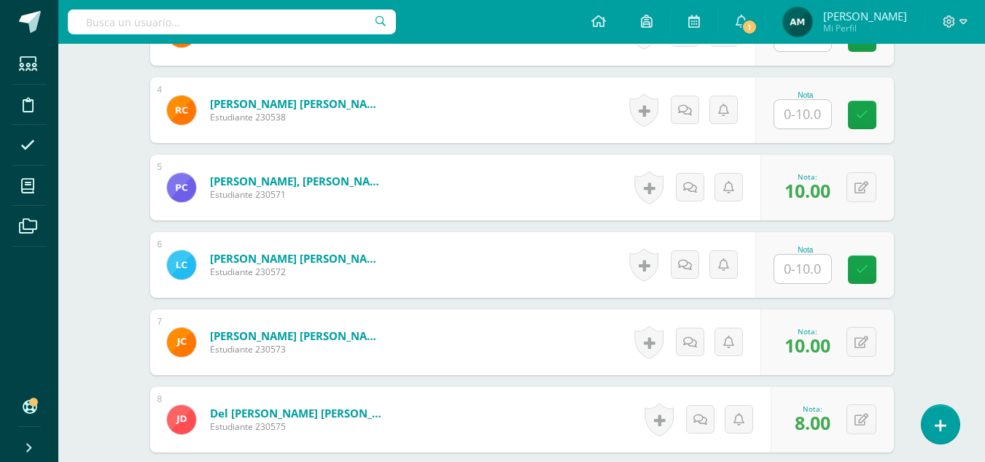
scroll to position [624, 0]
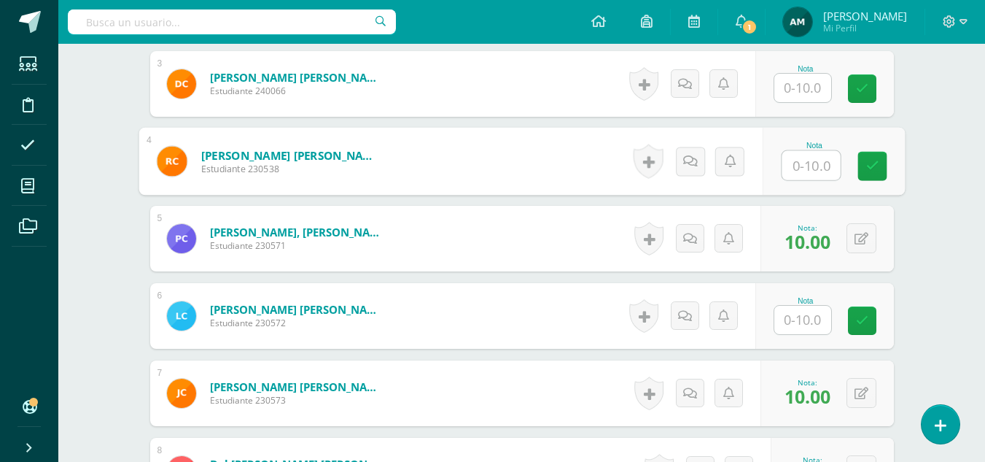
click at [797, 171] on input "text" at bounding box center [811, 165] width 58 height 29
type input "10"
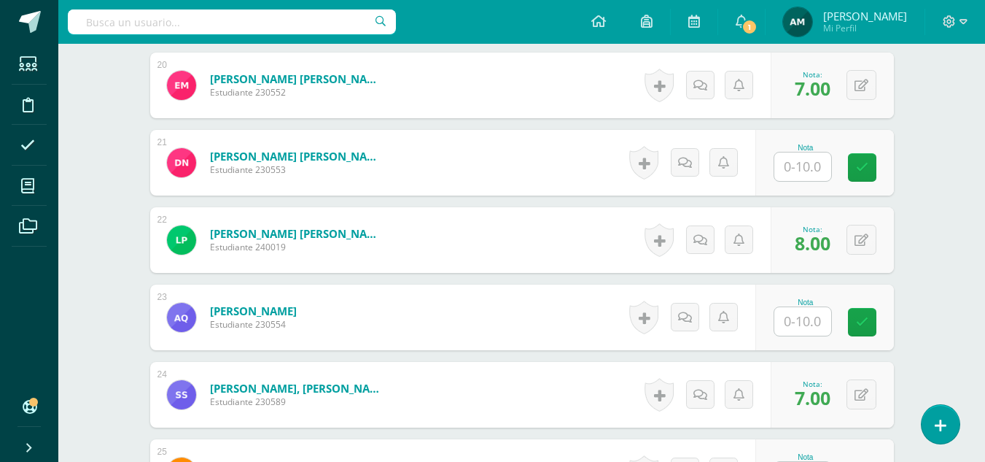
scroll to position [2082, 0]
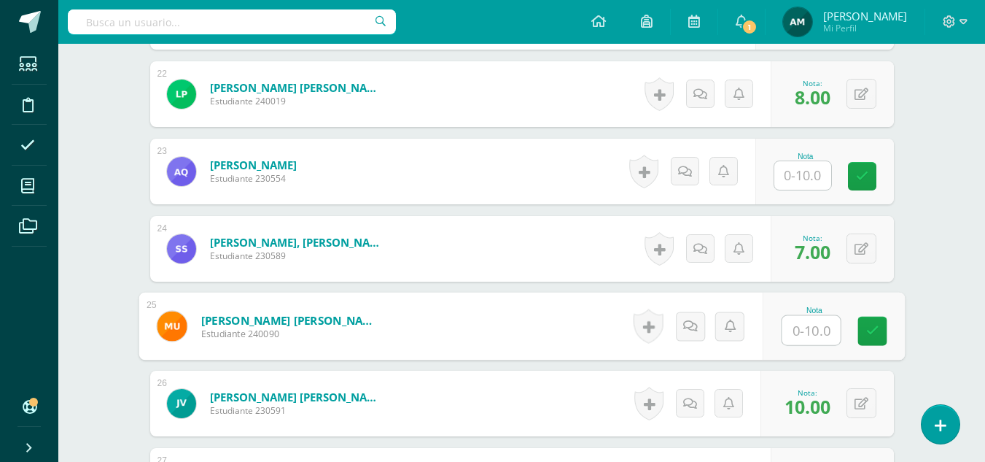
click at [794, 331] on input "text" at bounding box center [811, 330] width 58 height 29
type input "10"
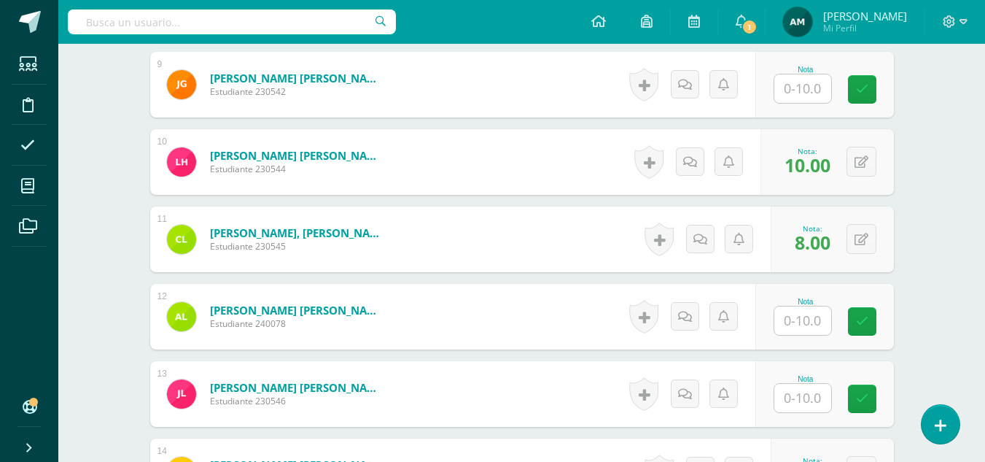
scroll to position [1062, 0]
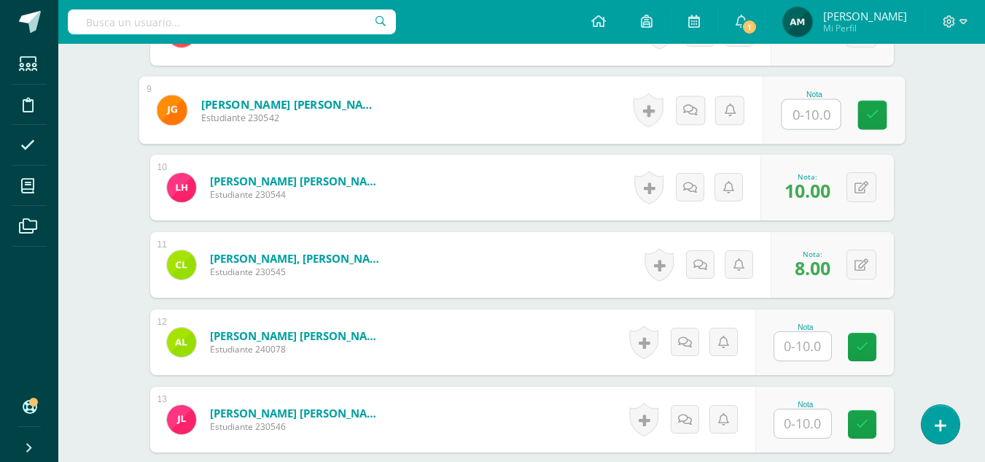
click at [806, 113] on input "text" at bounding box center [811, 114] width 58 height 29
type input "10"
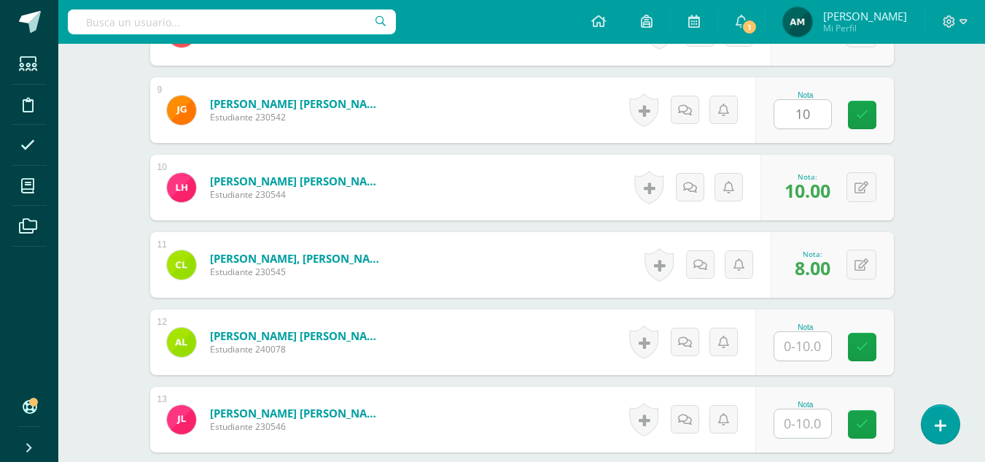
click at [965, 190] on div "Administración Quinto Bach. Progra "Progra A" Herramientas Detalle de asistenci…" at bounding box center [521, 341] width 927 height 2719
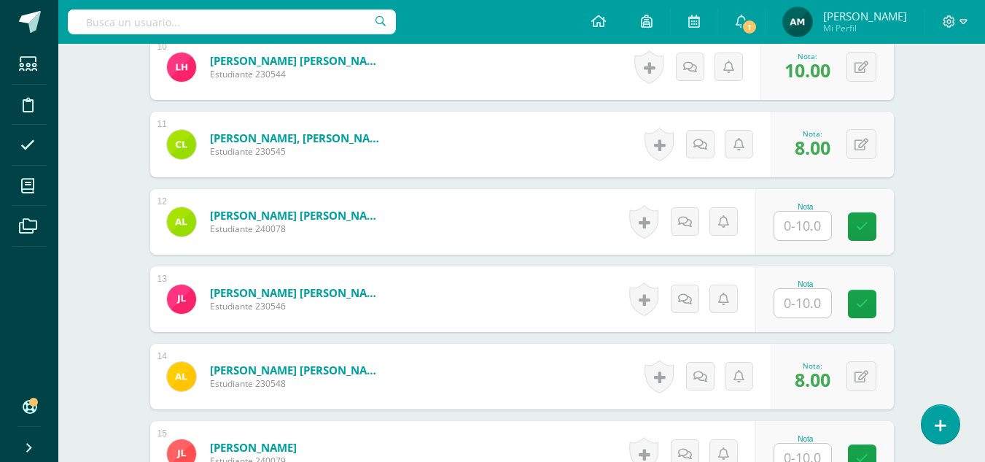
scroll to position [1207, 0]
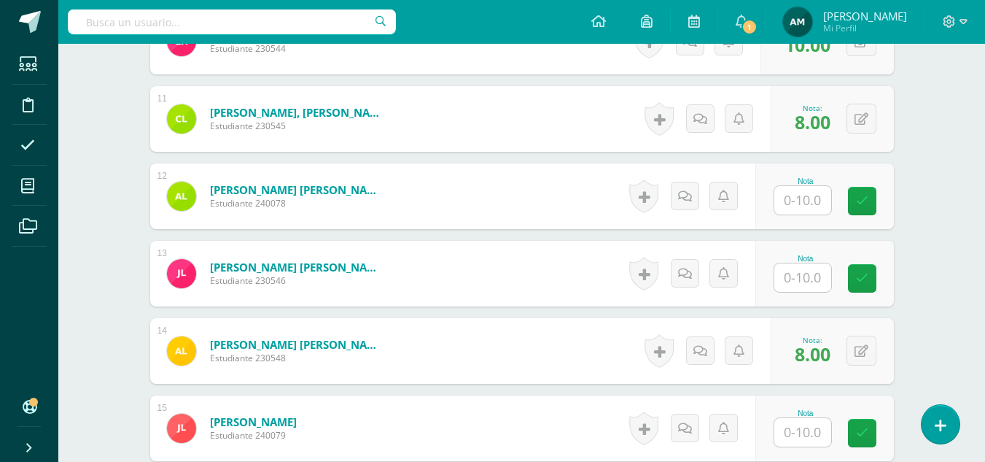
click at [798, 432] on input "text" at bounding box center [802, 432] width 57 height 28
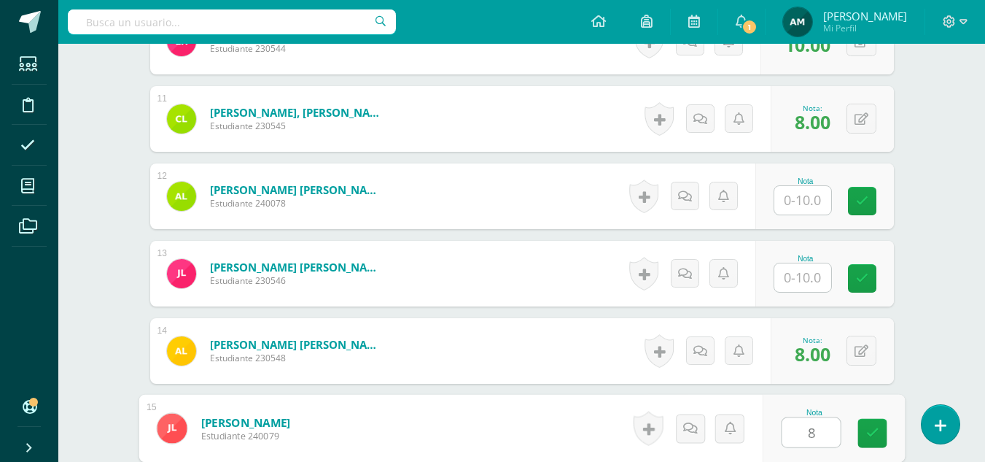
type input "8"
click at [915, 320] on div "¿Estás seguro que quieres eliminar esta actividad? Esto borrará la actividad y …" at bounding box center [522, 246] width 802 height 2618
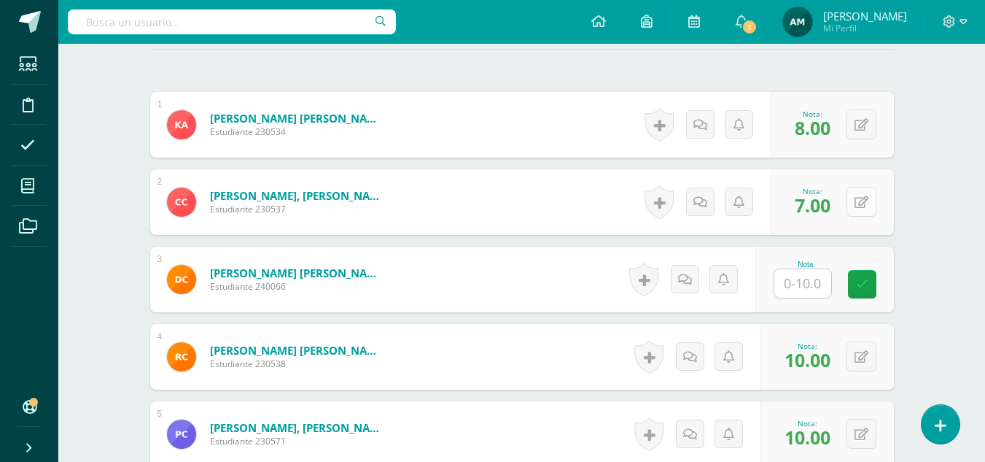
scroll to position [405, 0]
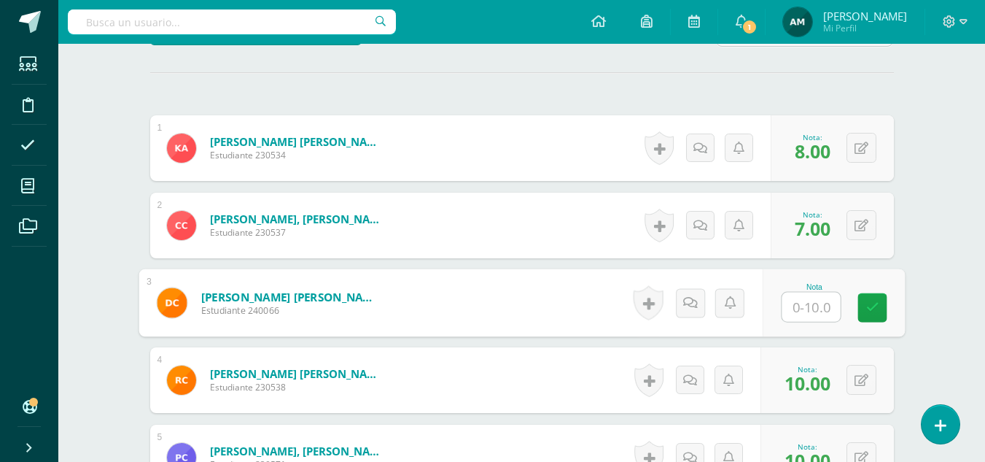
click at [809, 301] on input "text" at bounding box center [811, 306] width 58 height 29
type input "0"
click at [689, 303] on icon at bounding box center [689, 302] width 15 height 12
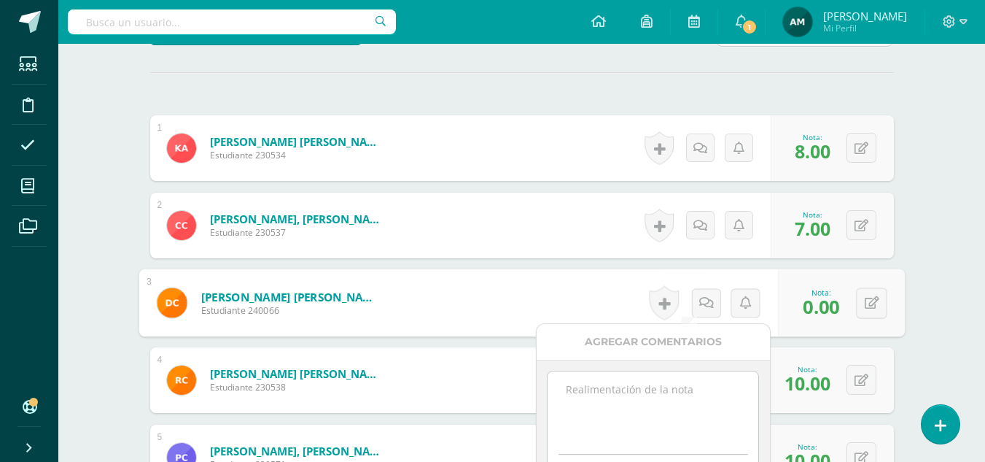
click at [596, 392] on textarea at bounding box center [653, 407] width 211 height 73
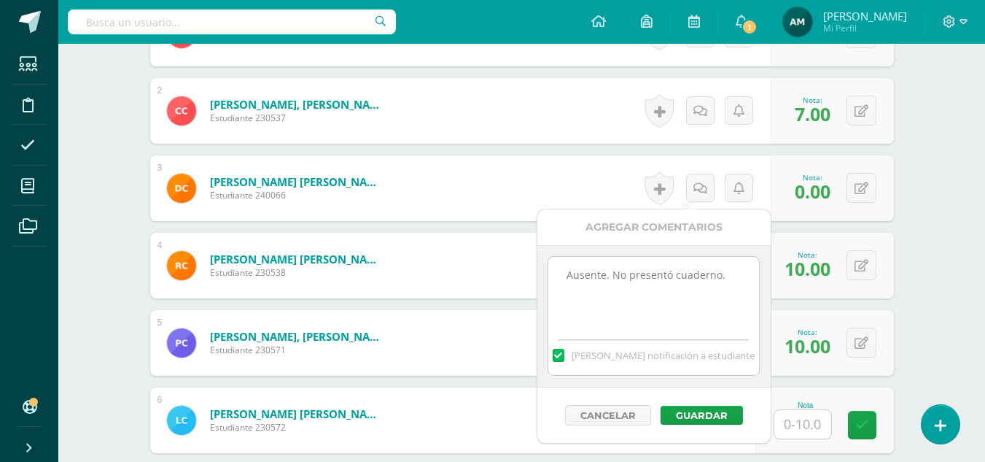
scroll to position [624, 0]
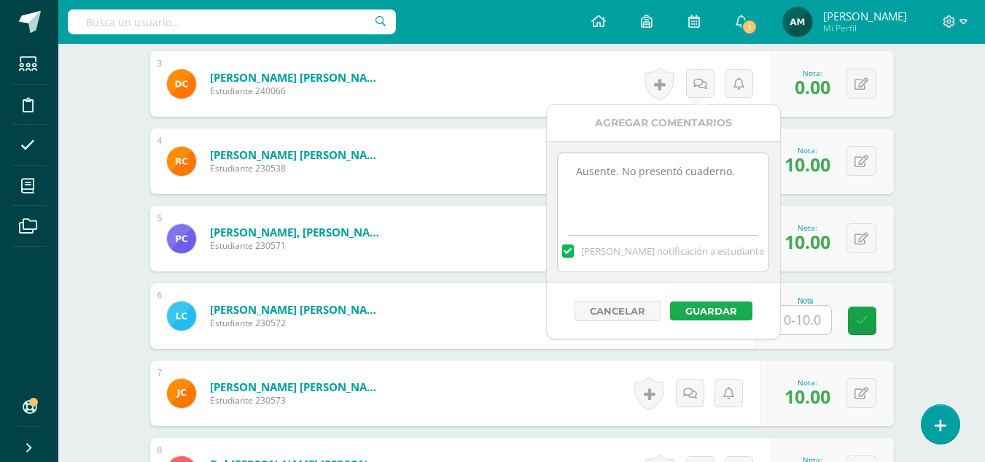
type textarea "Ausente. No presentó cuaderno."
click at [728, 306] on button "Guardar" at bounding box center [711, 310] width 82 height 19
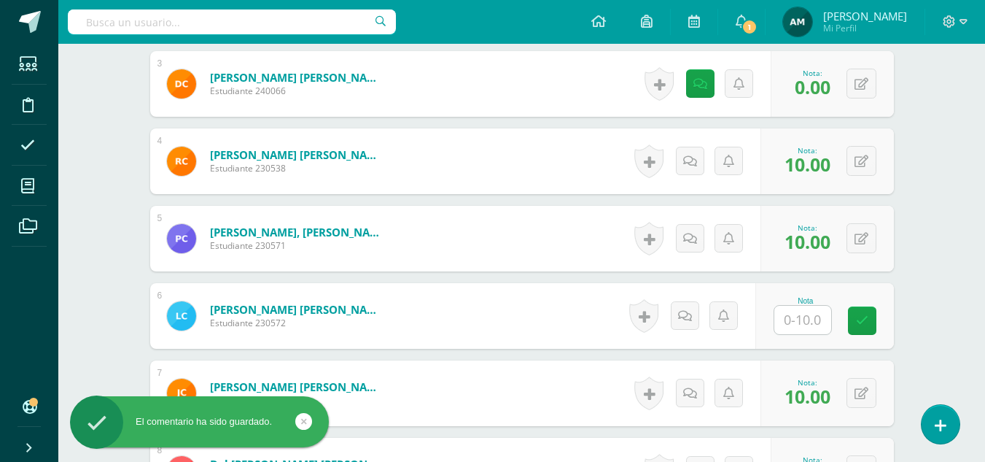
click at [798, 322] on input "text" at bounding box center [802, 320] width 57 height 28
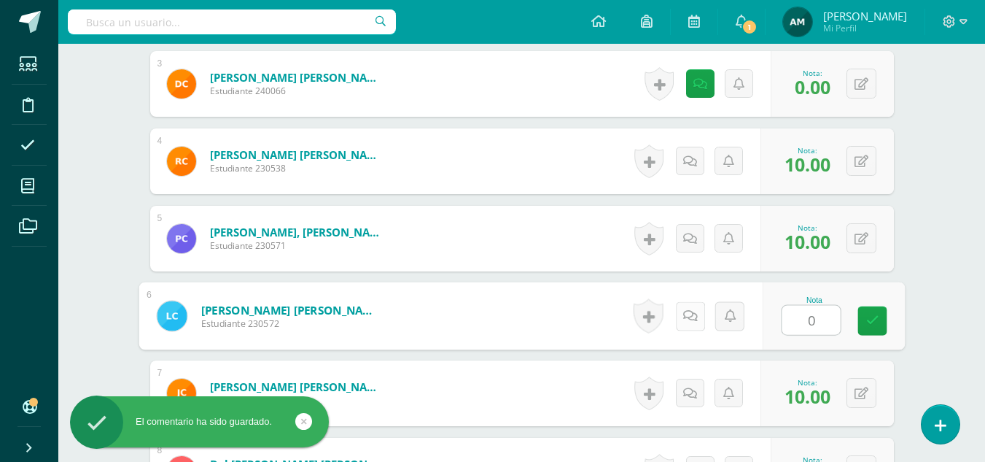
type input "0"
click at [696, 317] on icon at bounding box center [689, 315] width 15 height 12
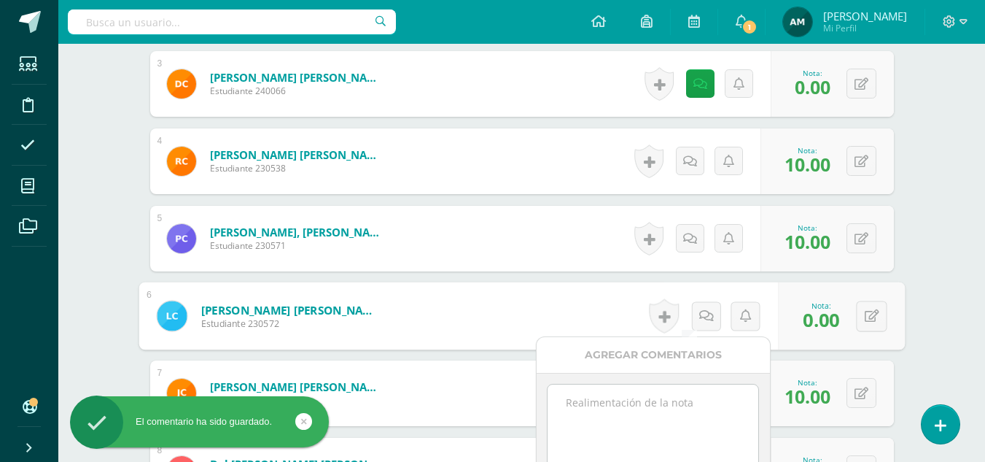
click at [642, 406] on textarea at bounding box center [653, 420] width 211 height 73
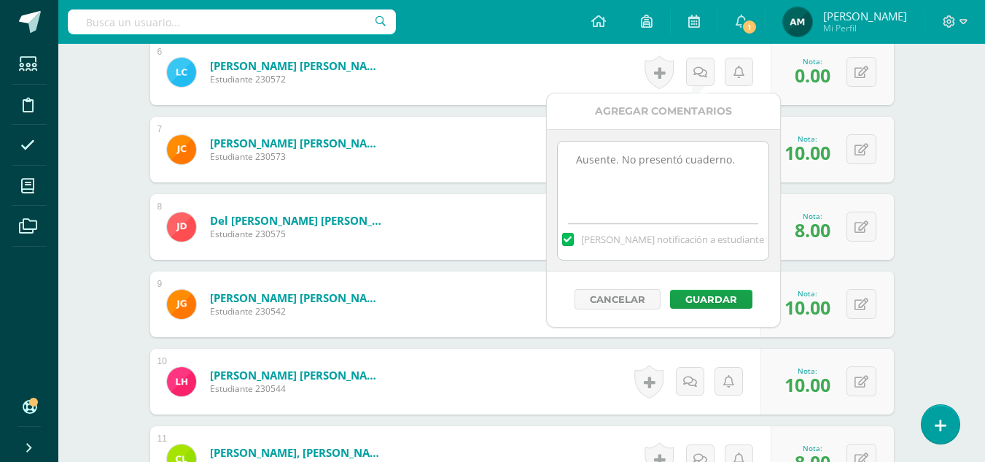
scroll to position [916, 0]
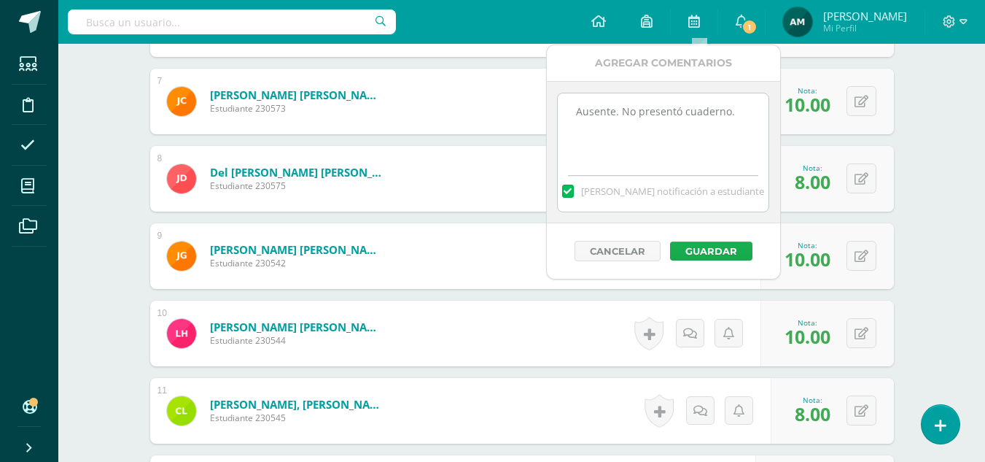
type textarea "Ausente. No presentó cuaderno."
click at [728, 253] on button "Guardar" at bounding box center [711, 250] width 82 height 19
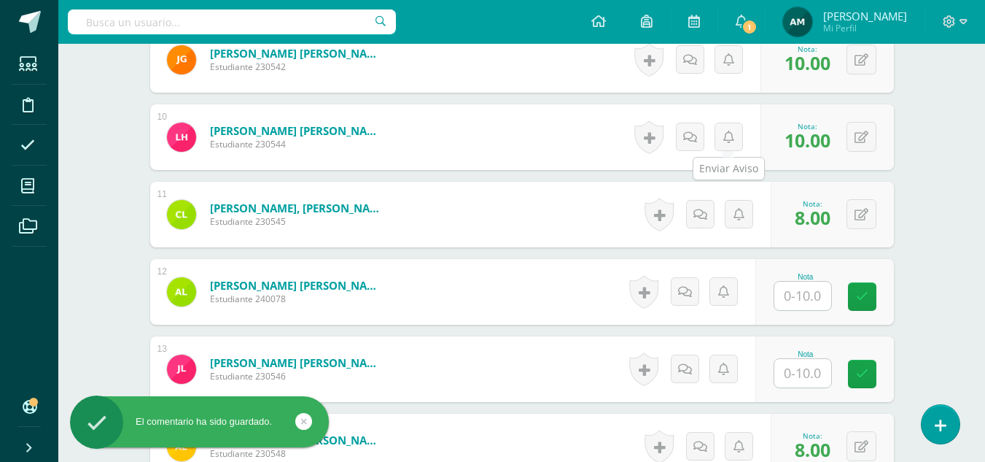
scroll to position [1207, 0]
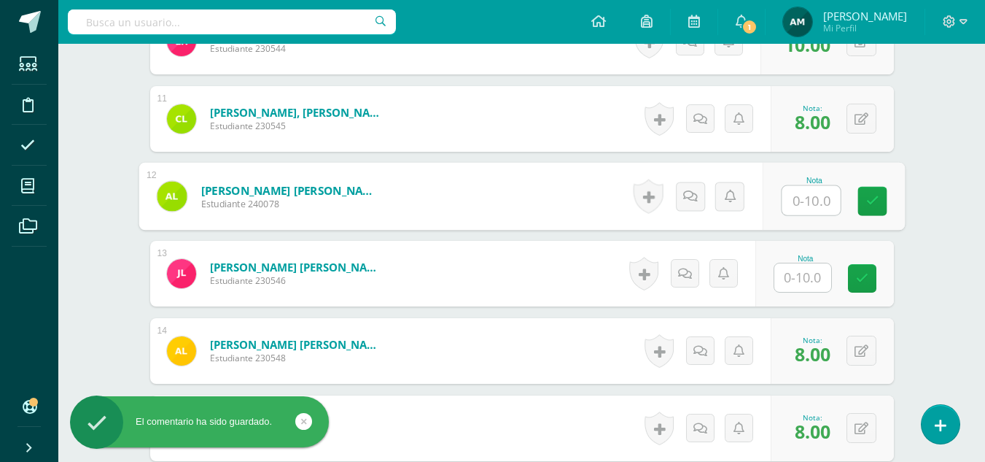
click at [806, 194] on input "text" at bounding box center [811, 200] width 58 height 29
type input "0"
click at [692, 196] on icon at bounding box center [689, 196] width 15 height 12
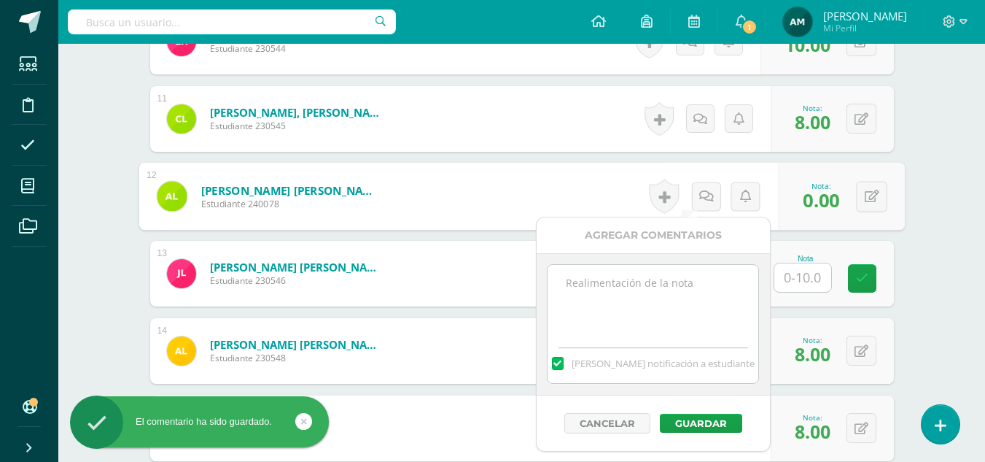
click at [608, 293] on textarea at bounding box center [653, 301] width 211 height 73
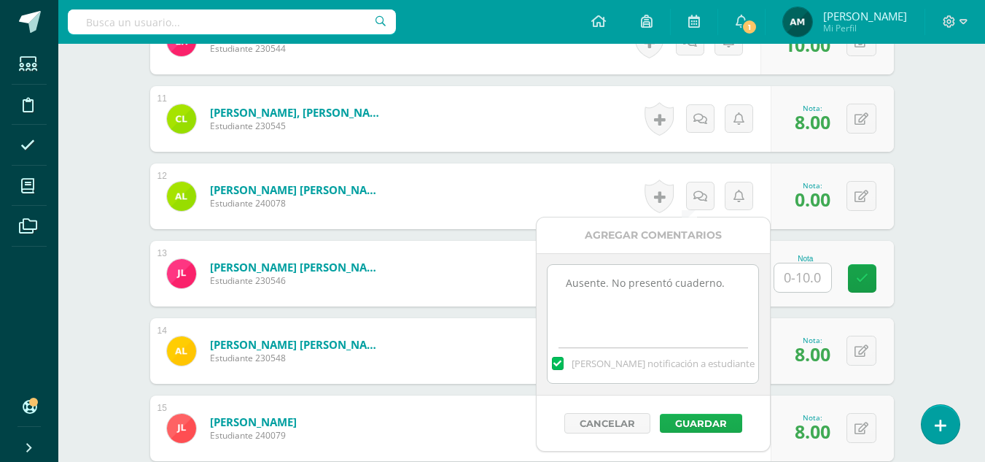
type textarea "Ausente. No presentó cuaderno."
click at [693, 423] on button "Guardar" at bounding box center [701, 422] width 82 height 19
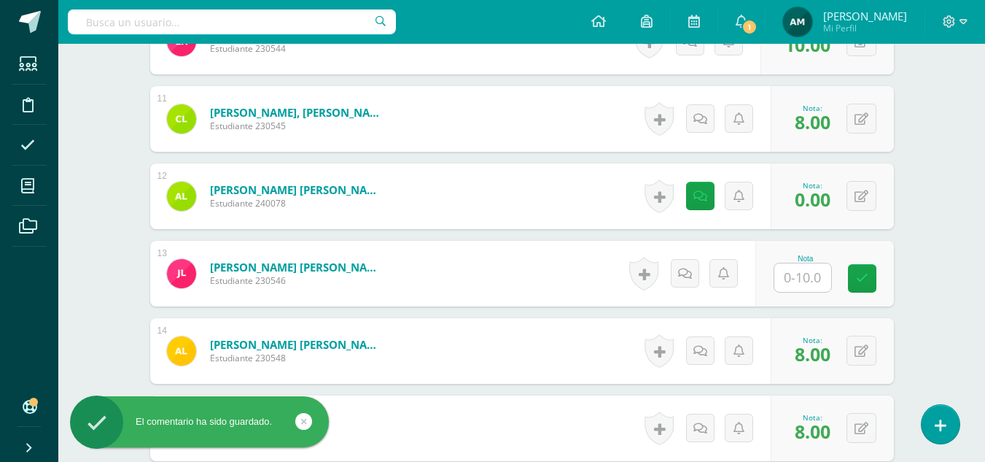
click at [804, 281] on input "text" at bounding box center [802, 277] width 57 height 28
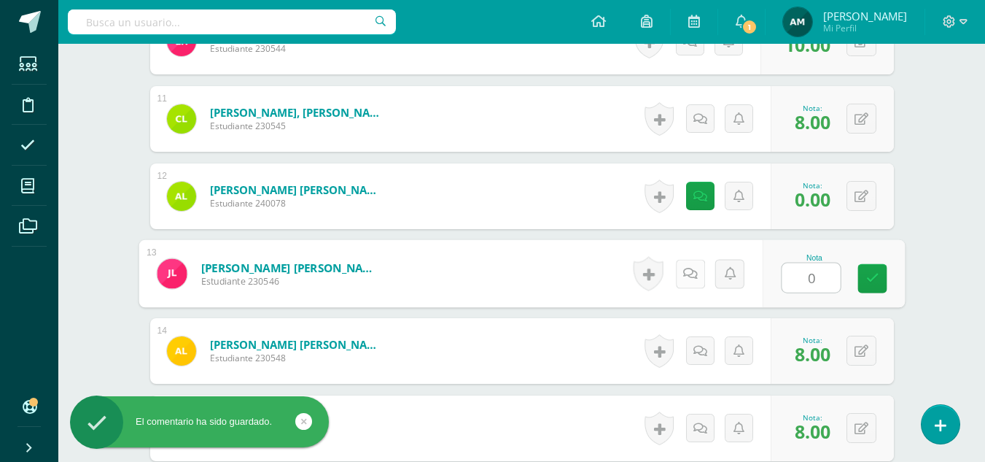
type input "0"
click at [693, 273] on icon at bounding box center [689, 273] width 15 height 12
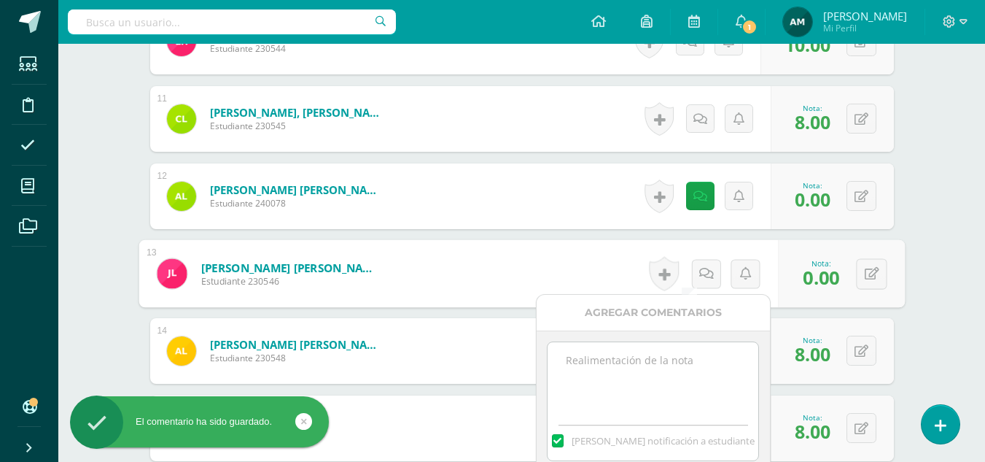
click at [631, 361] on textarea at bounding box center [653, 378] width 211 height 73
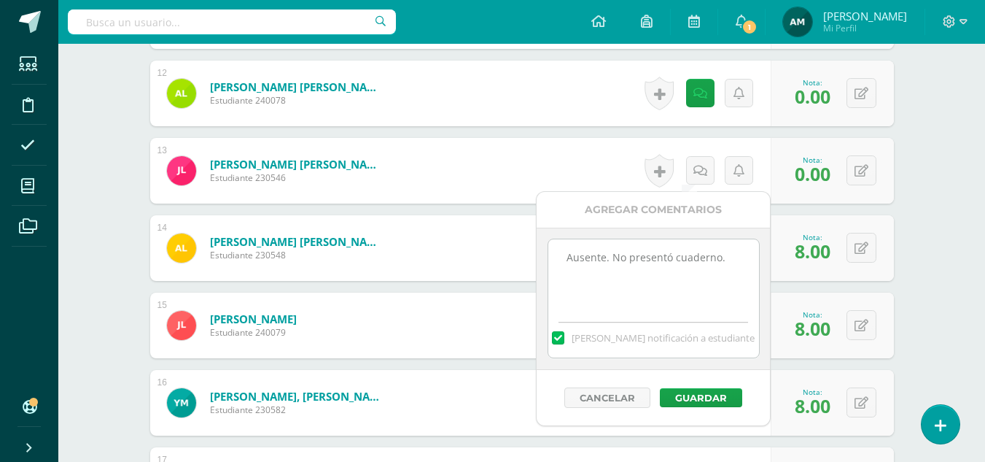
scroll to position [1353, 0]
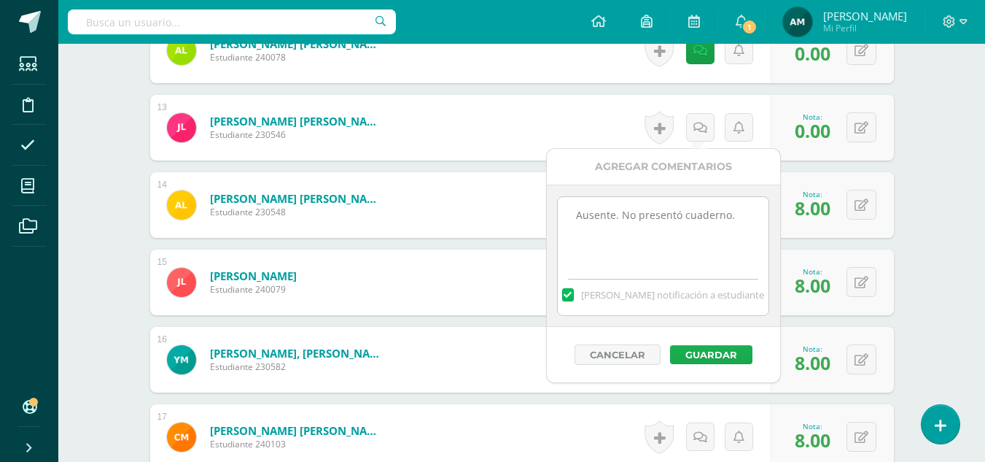
type textarea "Ausente. No presentó cuaderno."
click at [719, 356] on button "Guardar" at bounding box center [711, 354] width 82 height 19
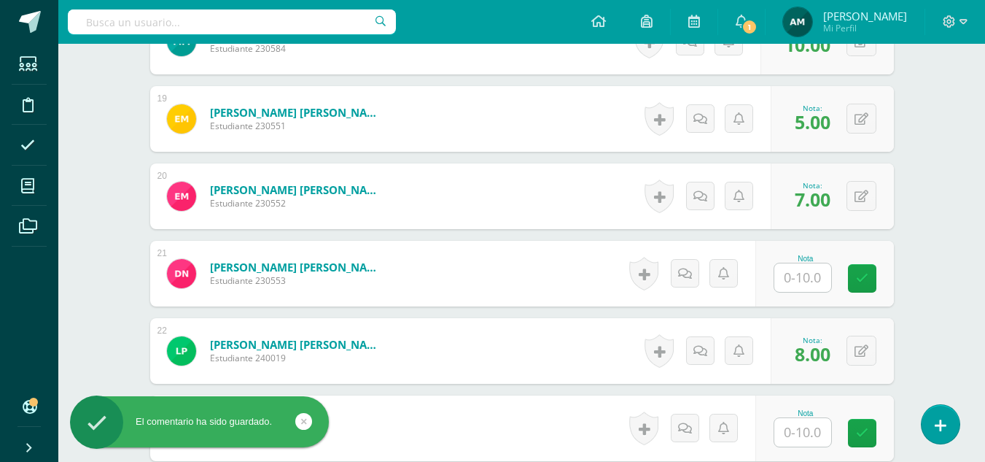
scroll to position [1830, 0]
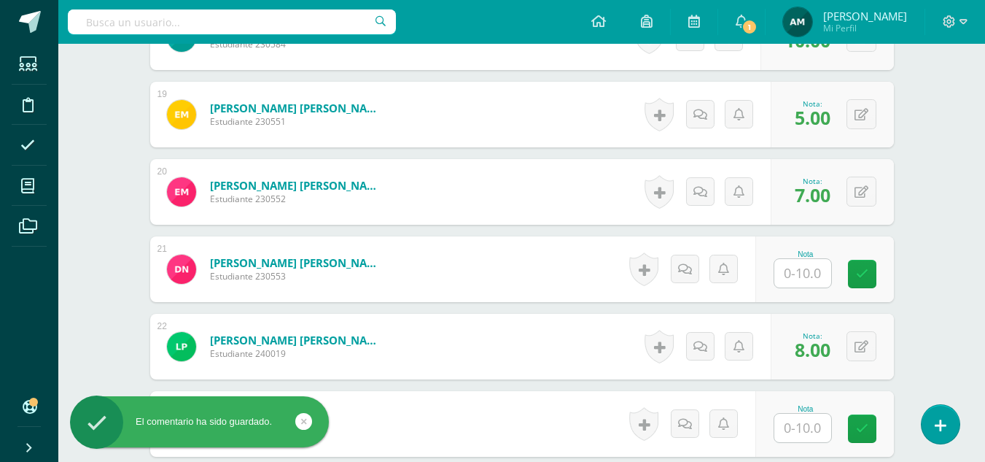
click at [802, 268] on input "text" at bounding box center [802, 273] width 57 height 28
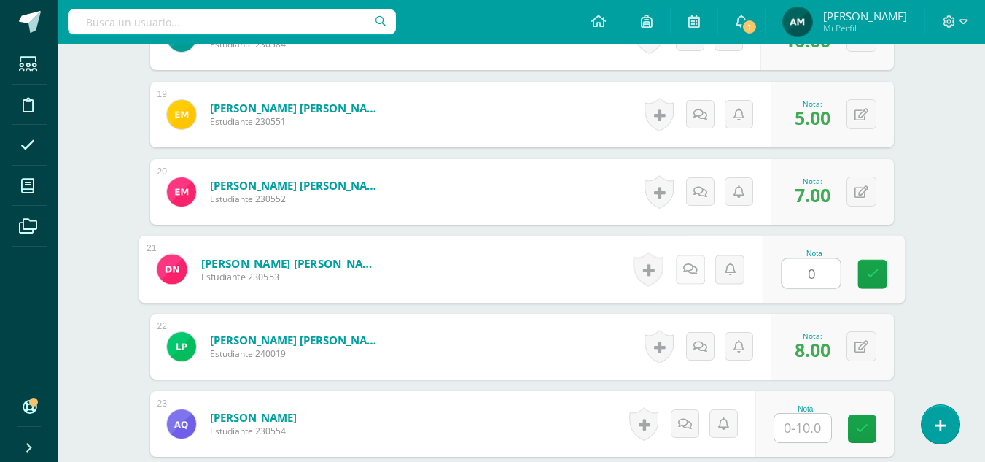
type input "0"
click at [696, 273] on icon at bounding box center [689, 268] width 15 height 12
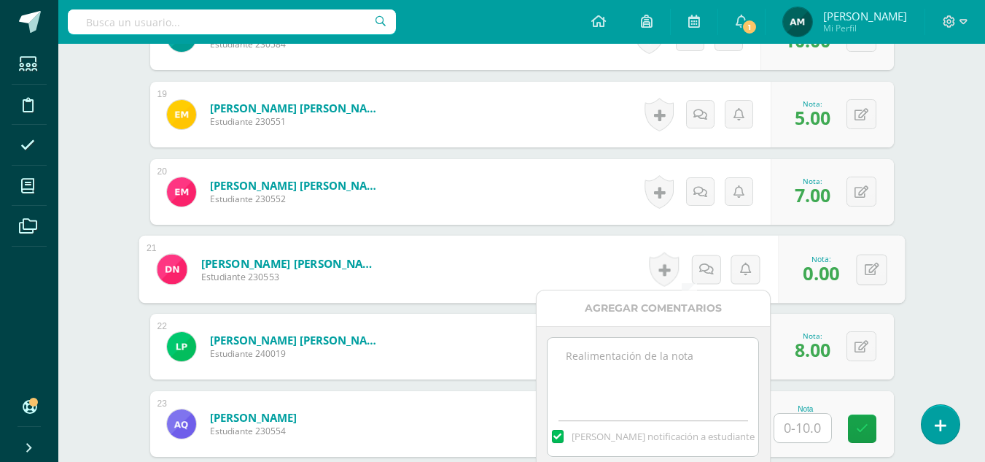
click at [646, 373] on textarea at bounding box center [653, 374] width 211 height 73
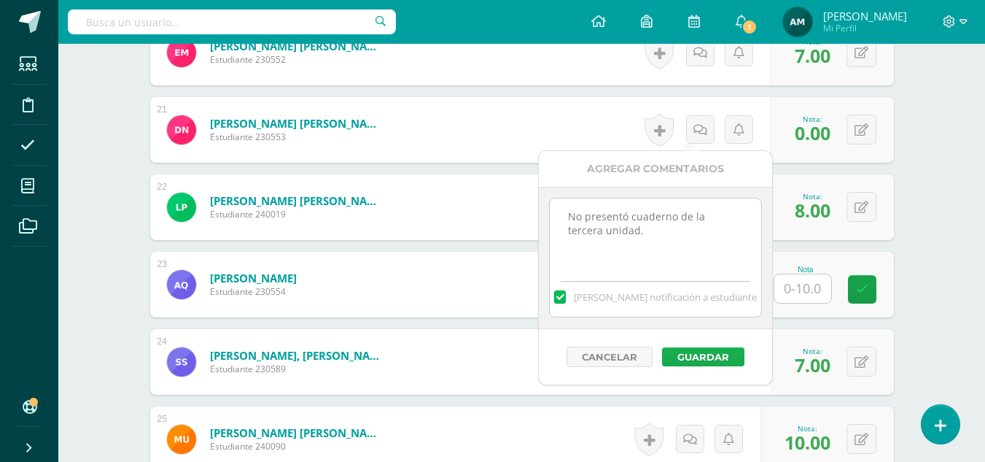
scroll to position [1976, 0]
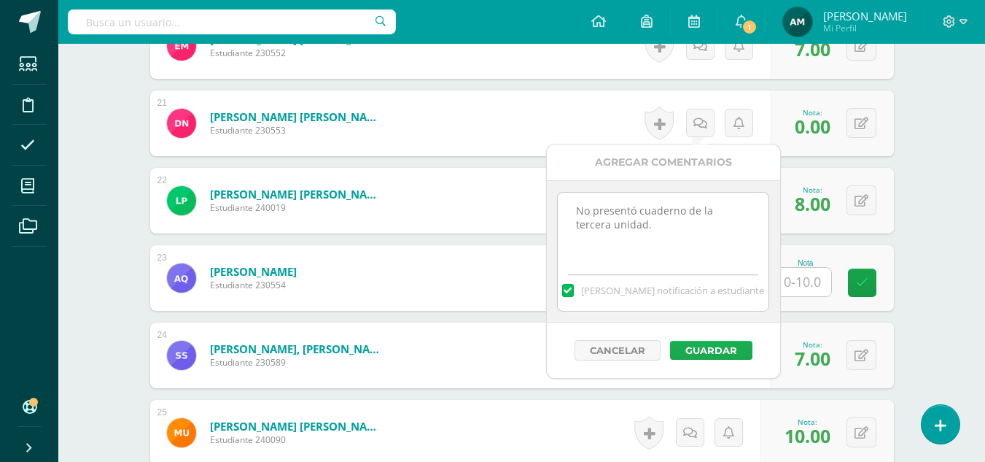
type textarea "No presentó cuaderno de la tercera unidad."
click at [692, 346] on button "Guardar" at bounding box center [711, 350] width 82 height 19
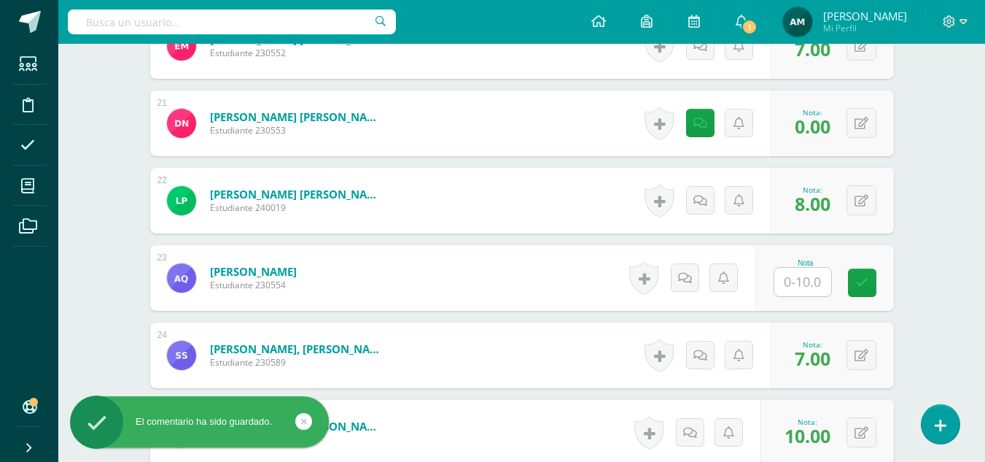
click at [806, 287] on input "text" at bounding box center [802, 282] width 57 height 28
type input "0"
click at [689, 279] on icon at bounding box center [689, 277] width 15 height 12
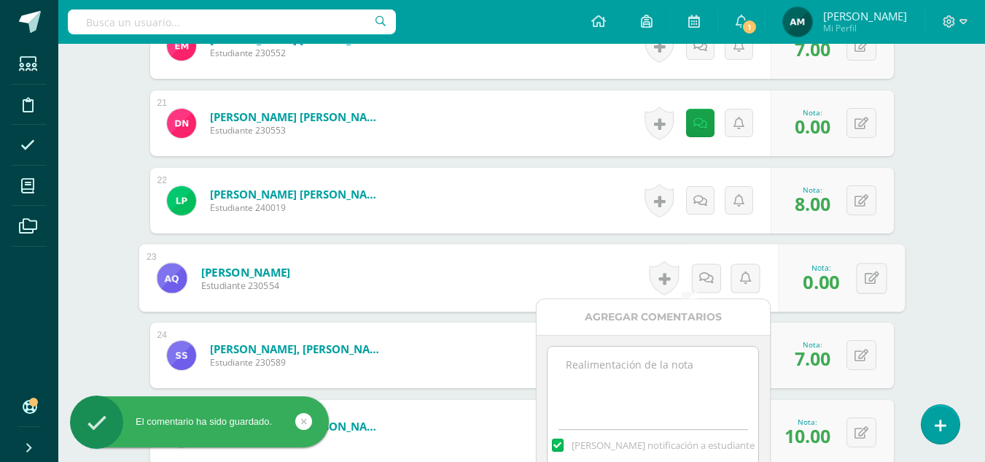
click at [638, 385] on textarea at bounding box center [653, 382] width 211 height 73
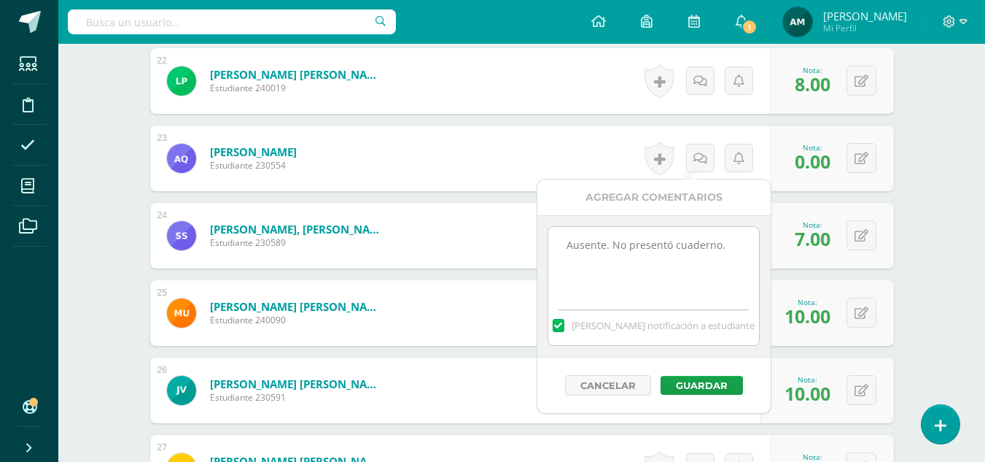
scroll to position [2122, 0]
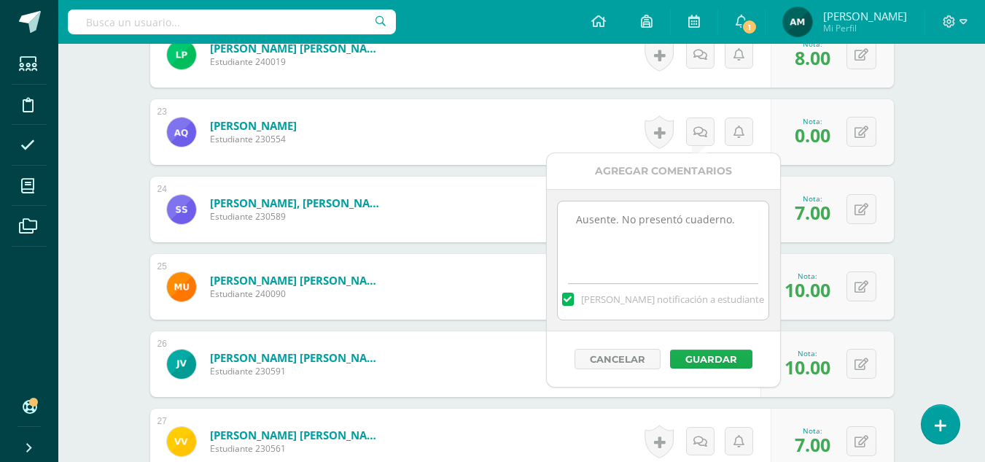
type textarea "Ausente. No presentó cuaderno."
click at [721, 358] on button "Guardar" at bounding box center [711, 358] width 82 height 19
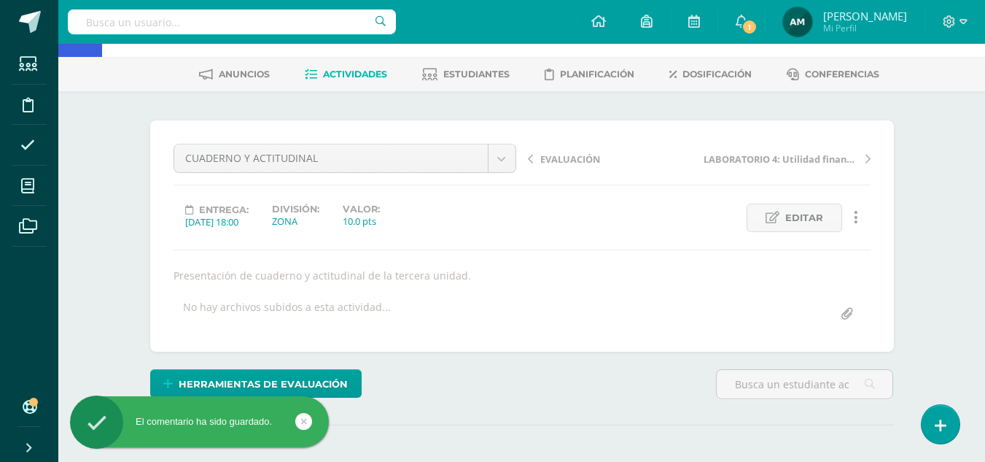
scroll to position [0, 0]
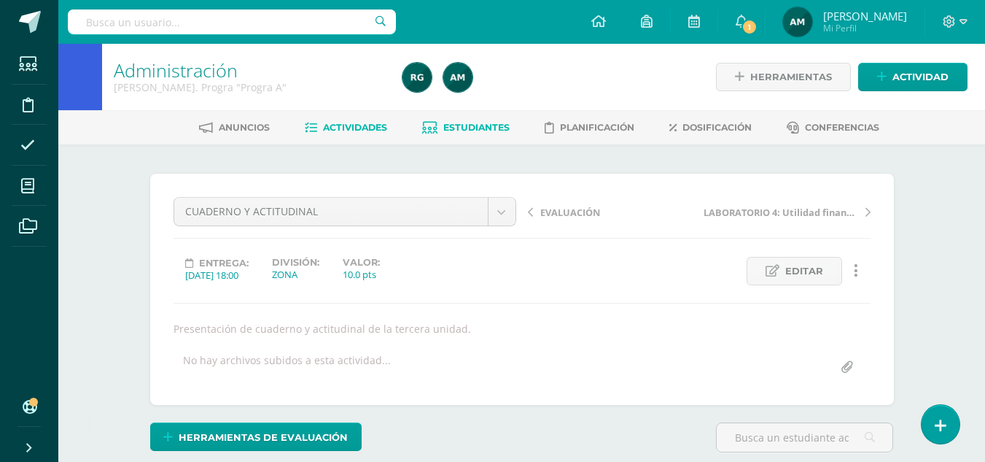
click at [478, 125] on span "Estudiantes" at bounding box center [476, 127] width 66 height 11
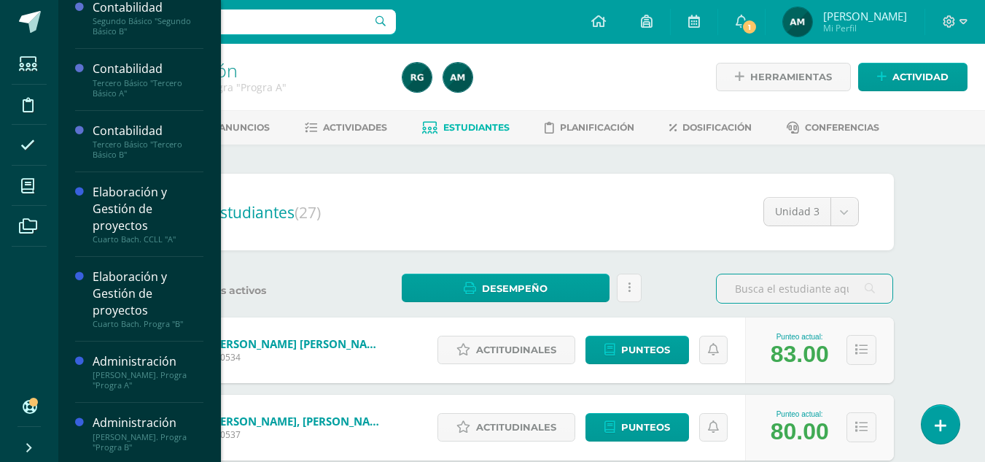
scroll to position [199, 0]
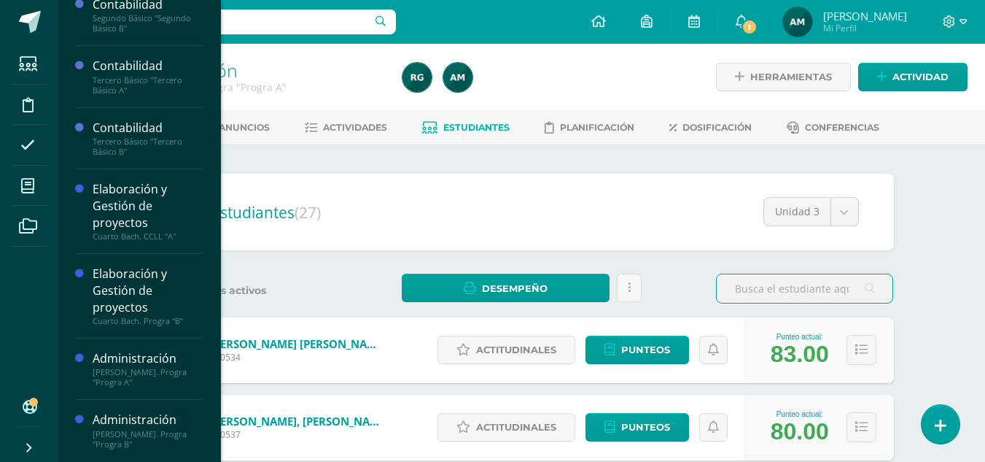
click at [131, 430] on div "[PERSON_NAME]. Progra "Progra B"" at bounding box center [148, 439] width 111 height 20
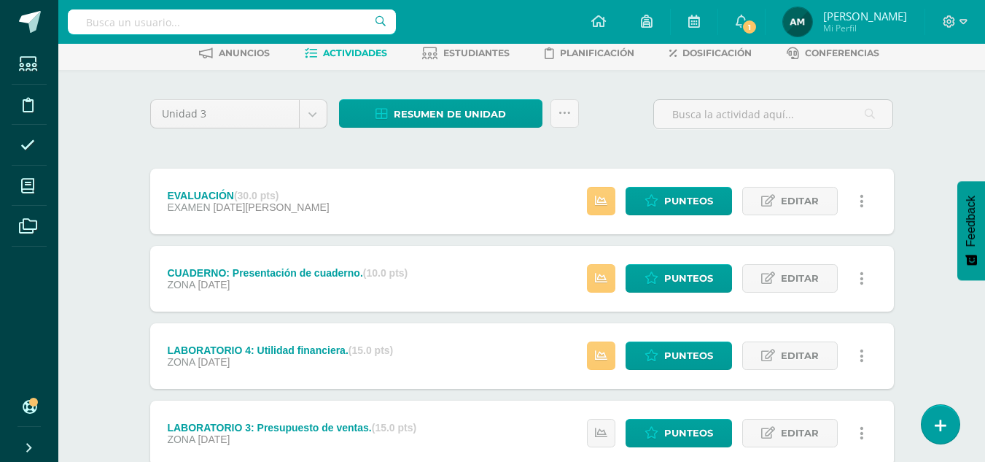
scroll to position [73, 0]
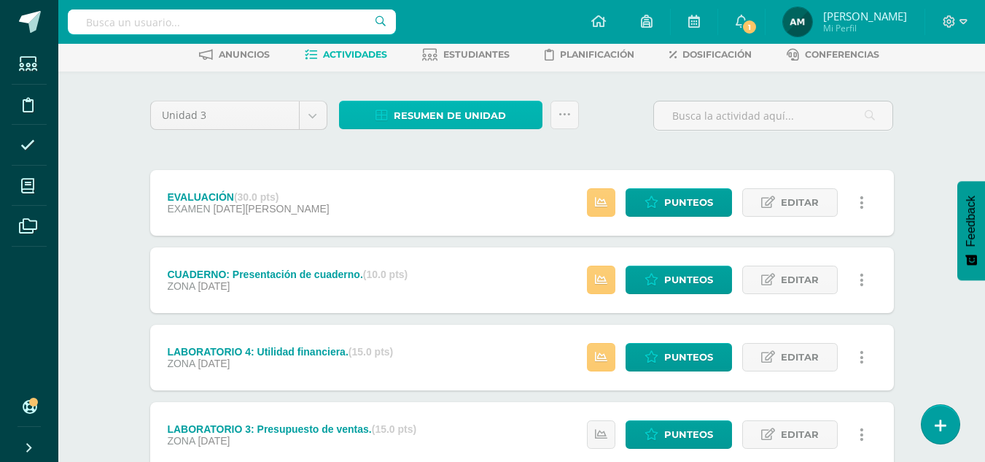
click at [458, 114] on span "Resumen de unidad" at bounding box center [450, 115] width 112 height 27
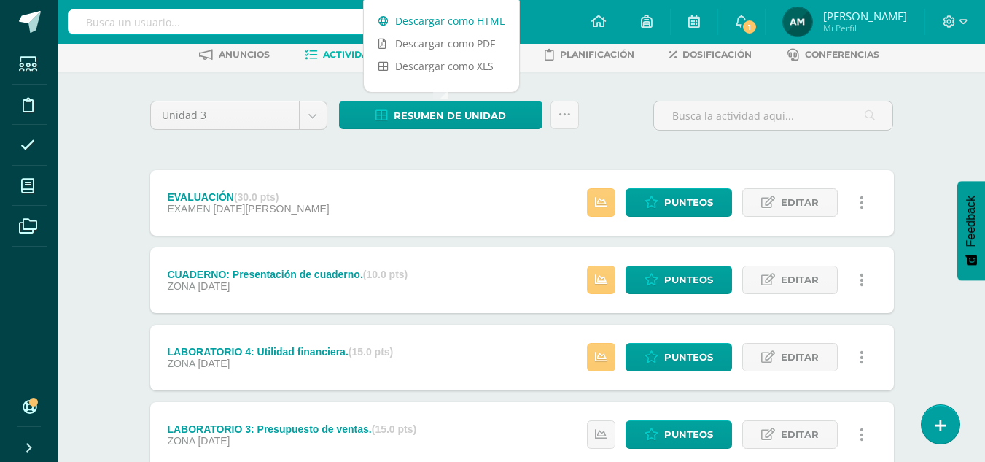
click at [462, 24] on link "Descargar como HTML" at bounding box center [441, 20] width 155 height 23
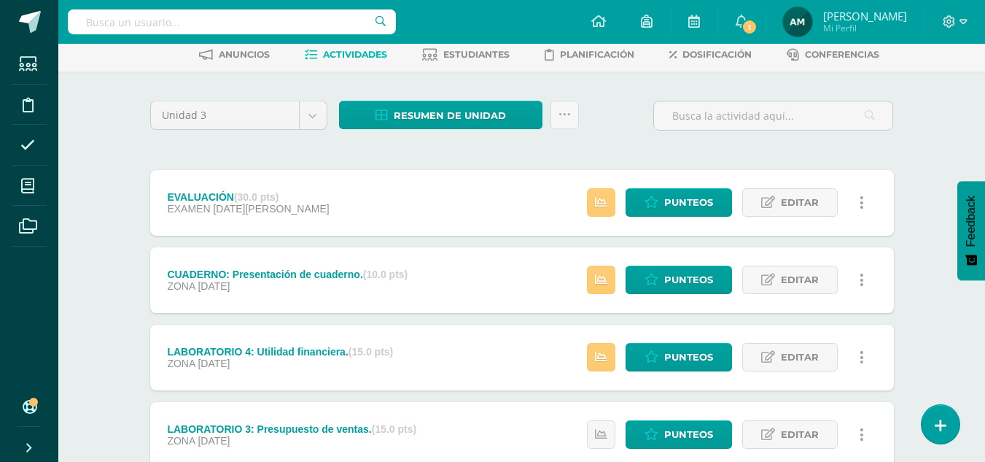
click at [613, 142] on div "Unidad 3 Unidad 1 Unidad 2 Unidad 3 Unidad 4 Resumen de unidad Subir actividade…" at bounding box center [521, 395] width 755 height 589
click at [470, 50] on span "Estudiantes" at bounding box center [476, 54] width 66 height 11
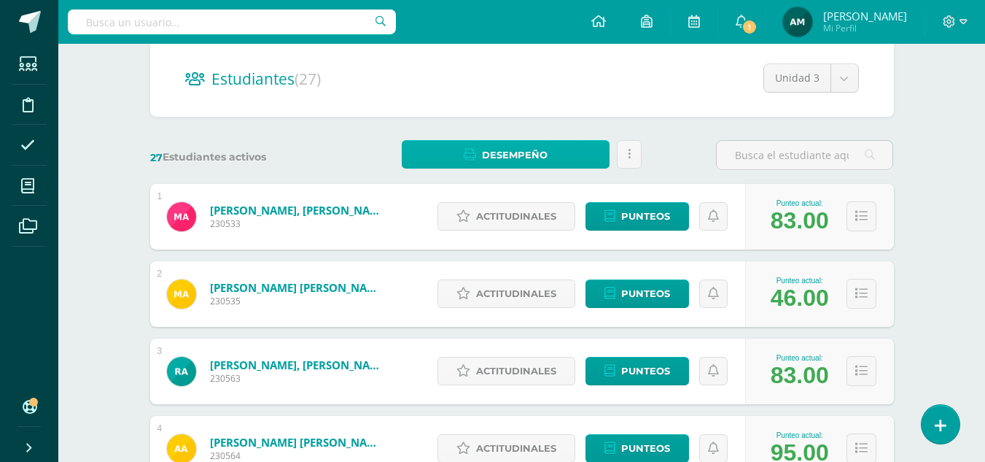
scroll to position [146, 0]
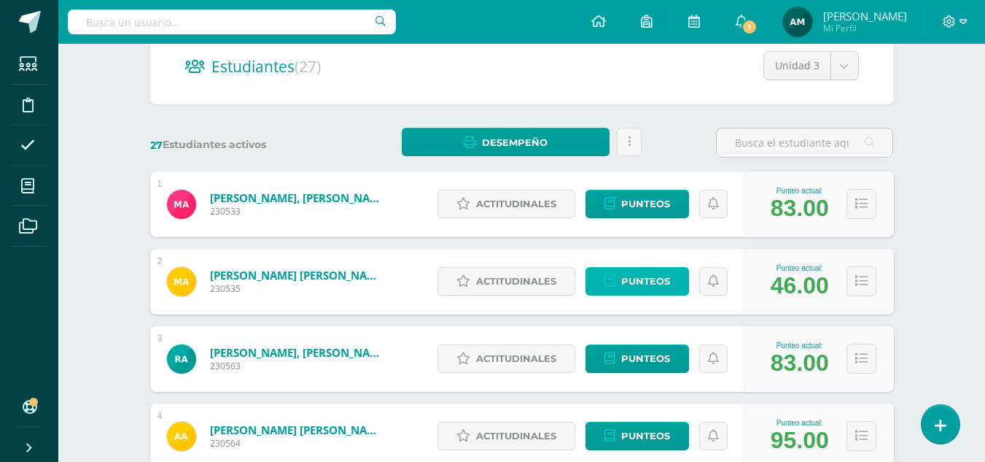
click at [639, 283] on span "Punteos" at bounding box center [645, 281] width 49 height 27
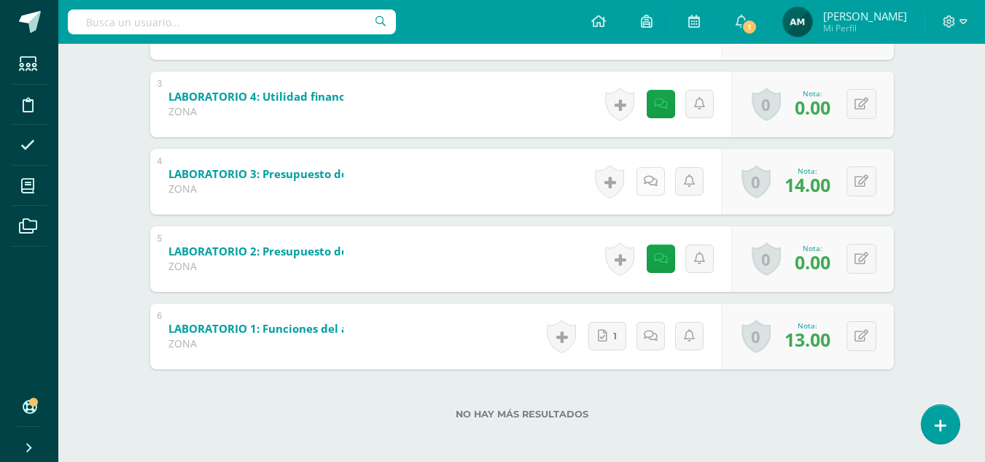
scroll to position [451, 0]
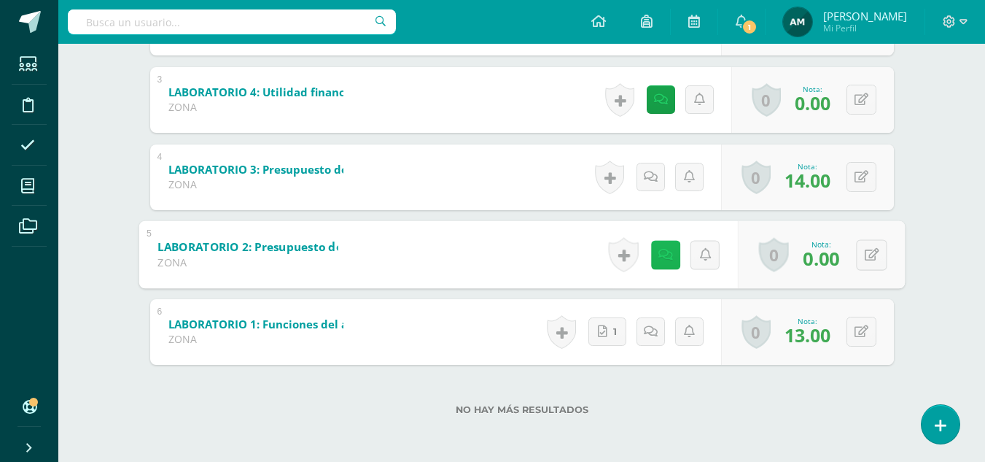
click at [663, 252] on icon at bounding box center [665, 254] width 15 height 12
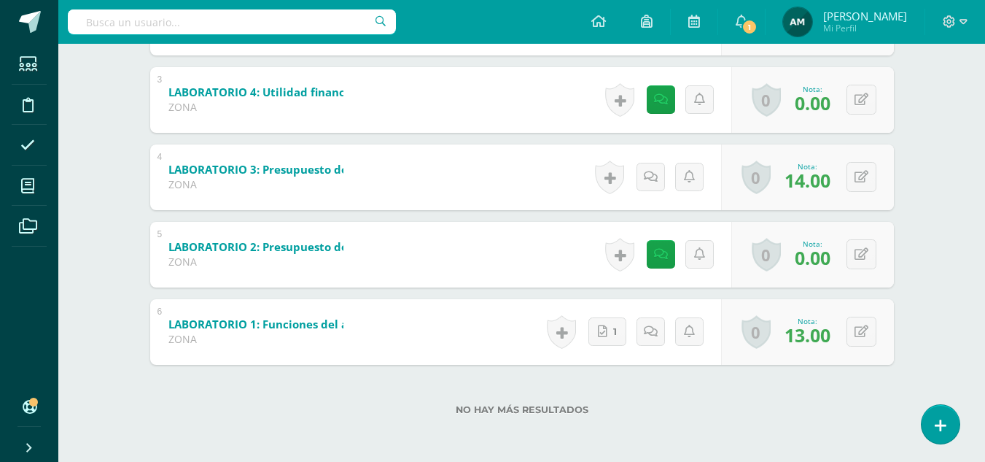
click at [796, 408] on label "No hay más resultados" at bounding box center [522, 409] width 744 height 11
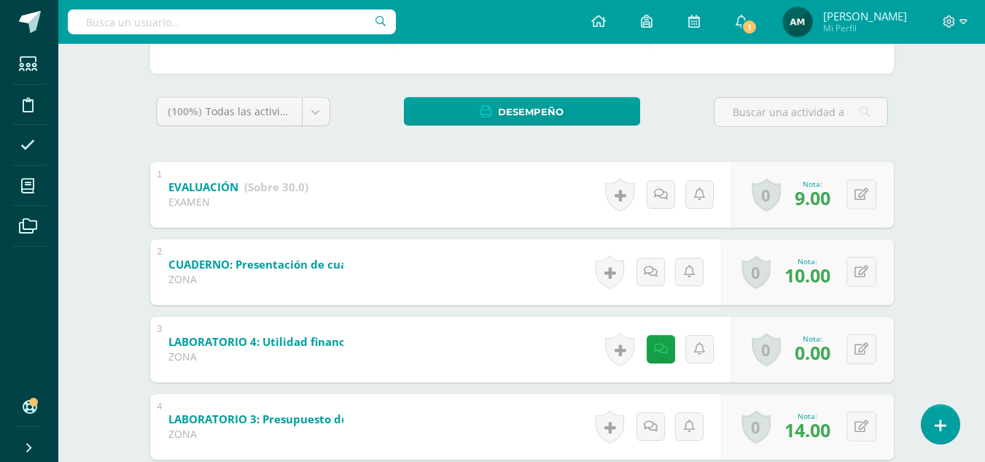
scroll to position [156, 0]
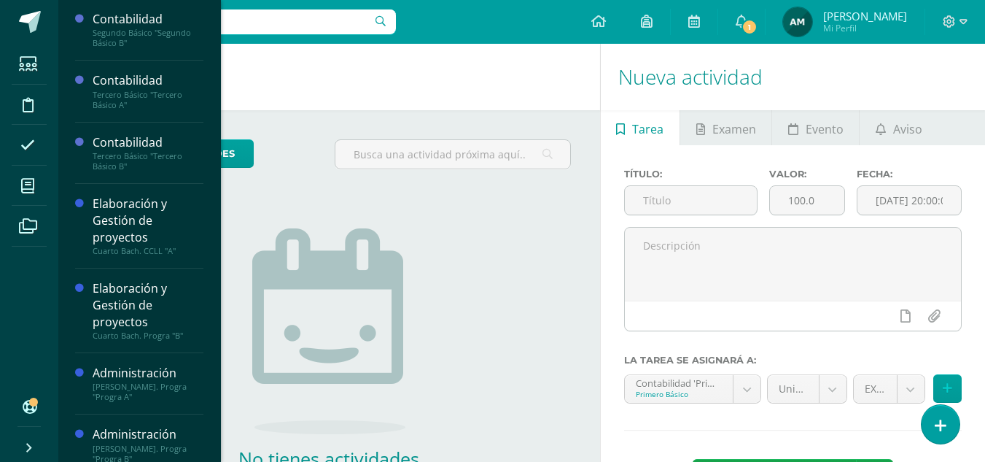
scroll to position [199, 0]
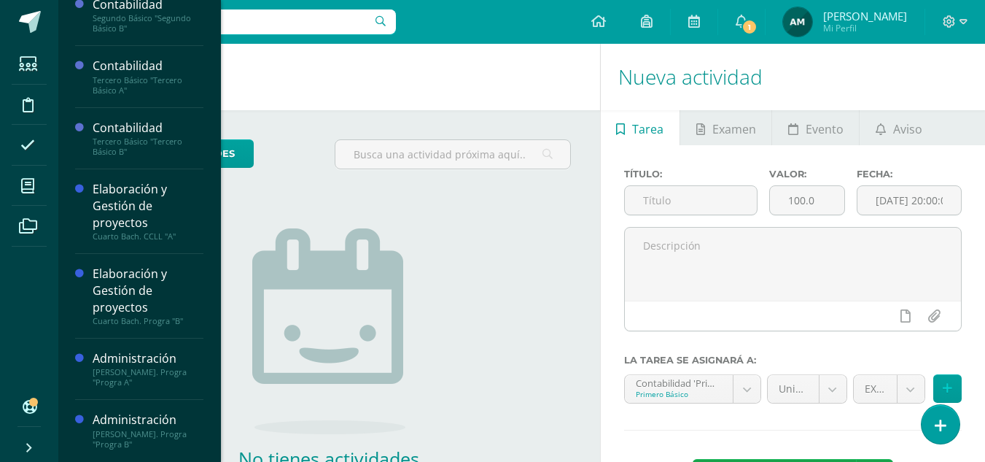
click at [115, 429] on div "[PERSON_NAME]. Progra "Progra B"" at bounding box center [148, 439] width 111 height 20
